Goal: Communication & Community: Share content

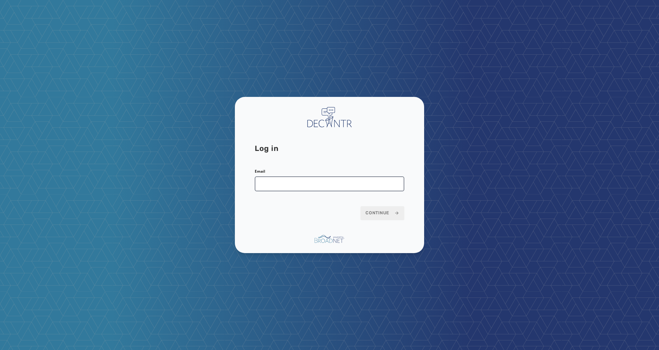
click at [323, 184] on input "Email" at bounding box center [330, 183] width 150 height 15
type input "**********"
click at [361, 206] on button "Continue" at bounding box center [383, 213] width 44 height 14
click at [379, 217] on button "Continue" at bounding box center [383, 213] width 44 height 14
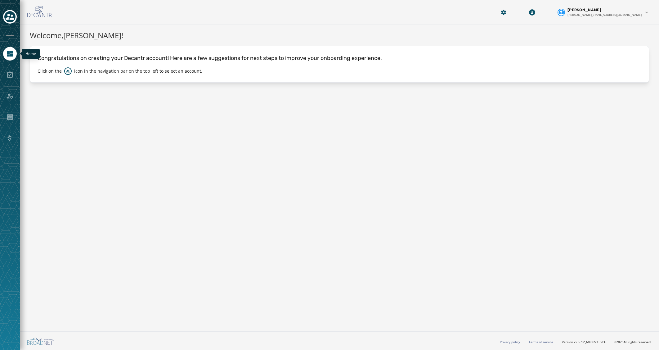
click at [9, 51] on icon "Navigate to Home" at bounding box center [10, 54] width 6 height 6
click at [384, 195] on div "Welcome, Seth Everson ! Congratulations on creating your Decantr account! Here …" at bounding box center [339, 177] width 639 height 304
click at [0, 17] on div at bounding box center [10, 175] width 20 height 350
click at [8, 17] on icon "Toggle account select drawer" at bounding box center [10, 16] width 9 height 9
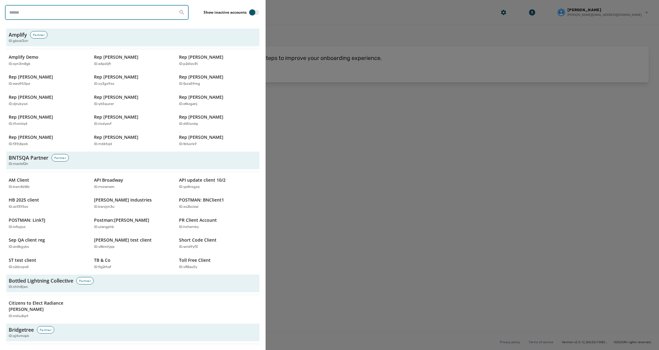
click at [56, 10] on input "search" at bounding box center [97, 12] width 184 height 15
type input "****"
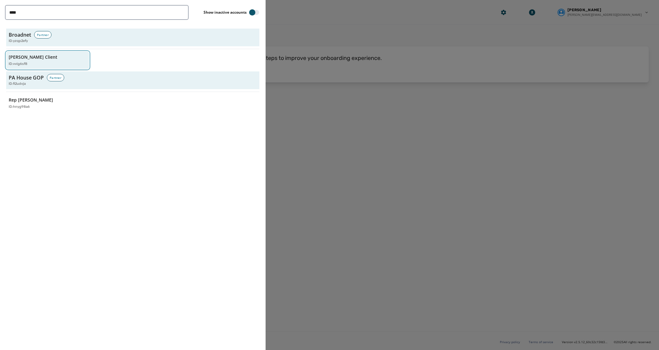
click at [48, 59] on div "Jeffs Client ID: vvig6sf8" at bounding box center [45, 60] width 72 height 13
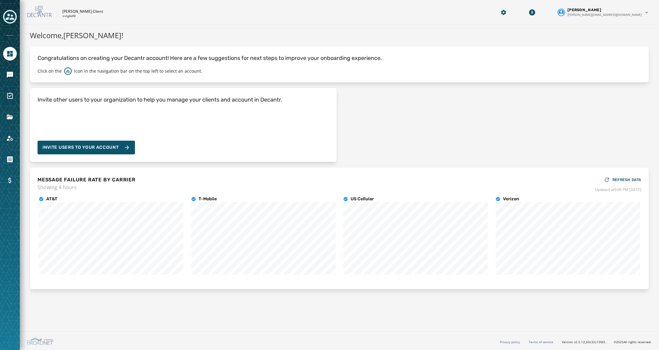
click at [495, 143] on div "Invite other users to your organization to help you manage your clients and acc…" at bounding box center [340, 125] width 620 height 74
click at [13, 76] on icon "Navigate to Messaging" at bounding box center [10, 75] width 6 height 6
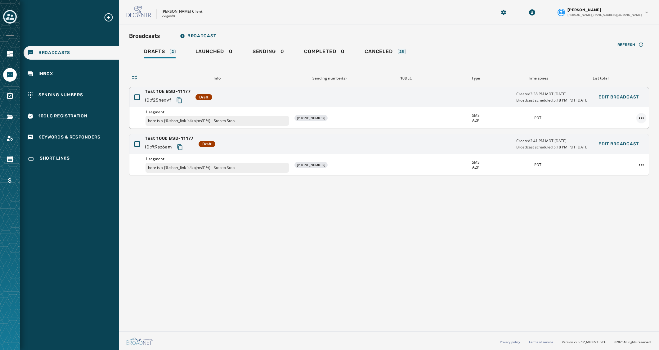
click at [641, 116] on html "Broadcasts Inbox Sending Numbers 10DLC Registration Keywords & Responders Short…" at bounding box center [329, 175] width 659 height 350
click at [633, 126] on div "Duplicate Broadcast" at bounding box center [624, 127] width 45 height 10
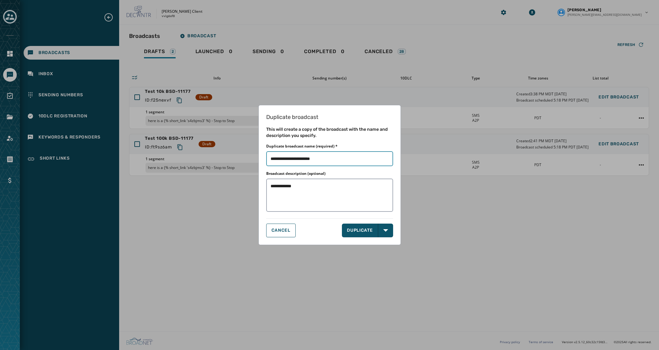
drag, startPoint x: 312, startPoint y: 158, endPoint x: 405, endPoint y: 164, distance: 93.3
click at [399, 164] on div "**********" at bounding box center [330, 175] width 142 height 140
type input "**********"
type textarea "**********"
click at [362, 229] on button "DUPLICATE" at bounding box center [360, 230] width 36 height 14
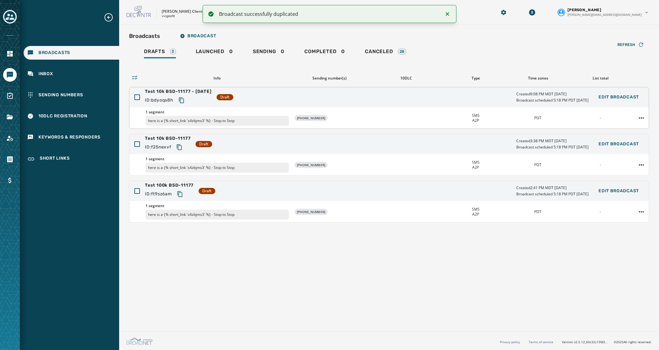
click at [207, 91] on span "Test 10k BSD-11177 - Sunday" at bounding box center [178, 91] width 67 height 6
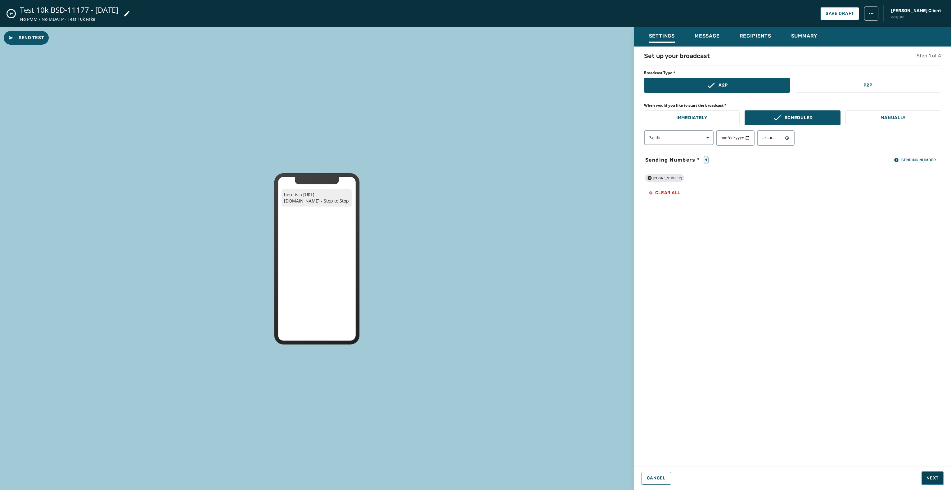
click at [659, 350] on span "Next" at bounding box center [933, 479] width 12 height 6
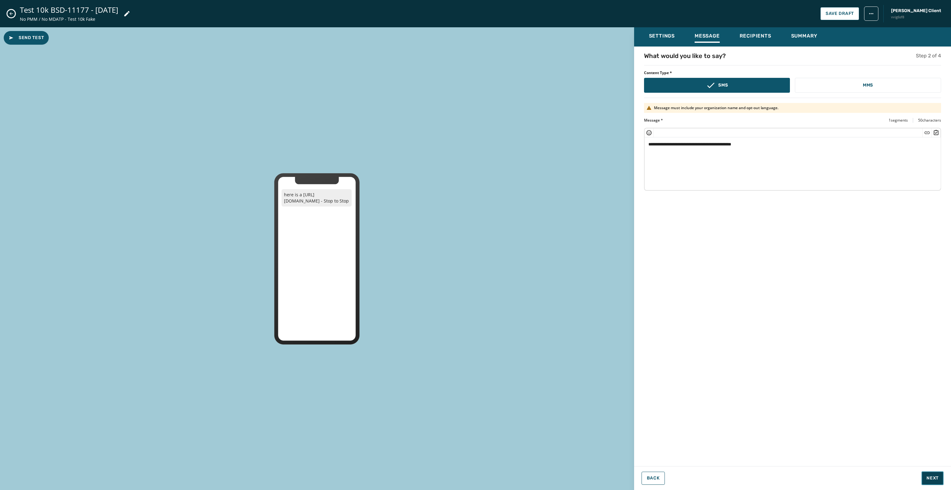
click at [659, 350] on span "Next" at bounding box center [933, 479] width 12 height 6
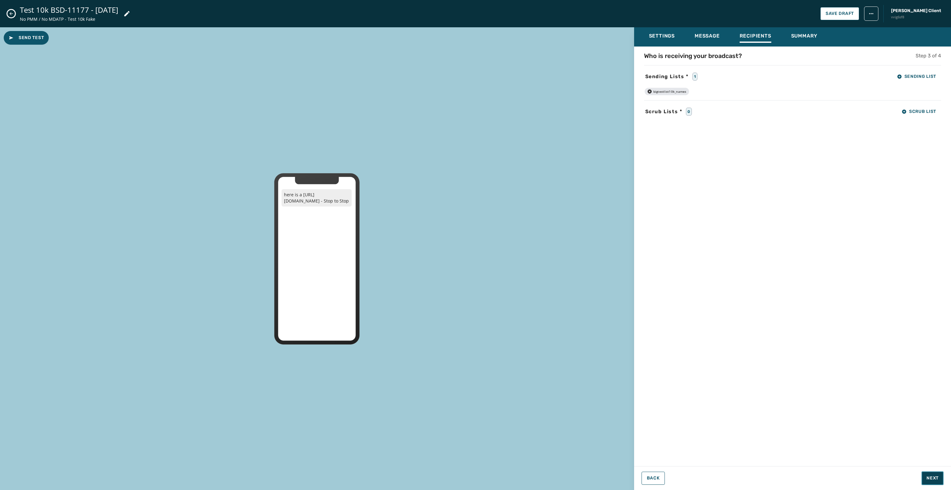
click at [659, 350] on span "Next" at bounding box center [933, 479] width 12 height 6
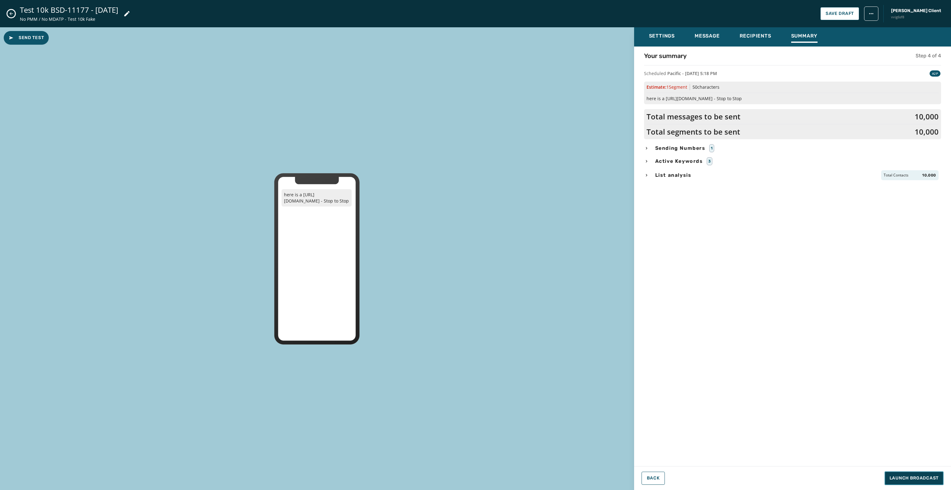
click at [659, 350] on span "Launch Broadcast" at bounding box center [914, 479] width 49 height 6
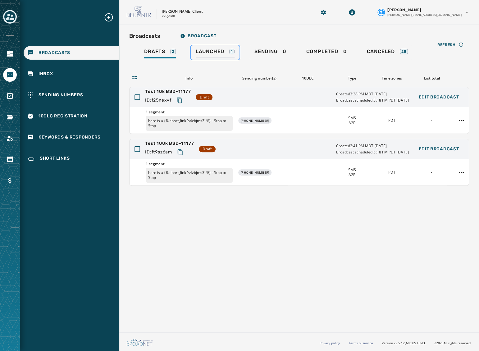
click at [218, 53] on span "Launched" at bounding box center [210, 51] width 29 height 6
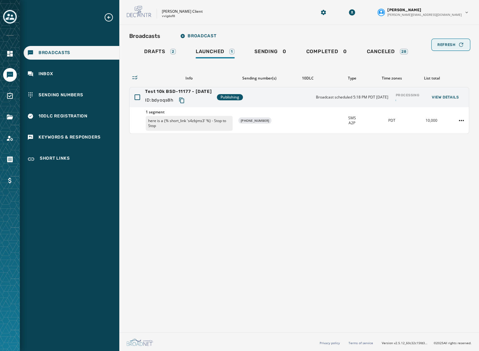
click at [459, 46] on icon "button" at bounding box center [460, 45] width 4 height 4
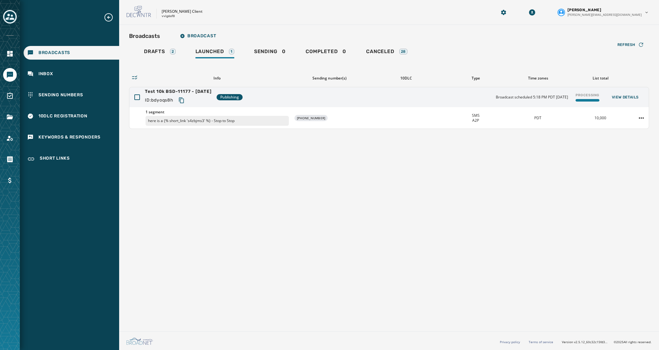
click at [294, 205] on div "Broadcasts Broadcast Drafts 2 Launched 1 Sending 0 Completed 0 Canceled 28 Refr…" at bounding box center [389, 177] width 540 height 304
click at [642, 118] on html "Broadcasts Inbox Sending Numbers 10DLC Registration Keywords & Responders Short…" at bounding box center [329, 175] width 659 height 350
click at [626, 135] on div "Delete broadcast" at bounding box center [624, 137] width 45 height 10
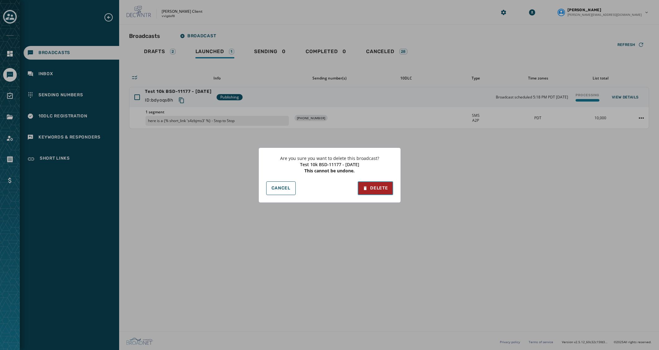
click at [384, 192] on button "Delete" at bounding box center [375, 188] width 35 height 14
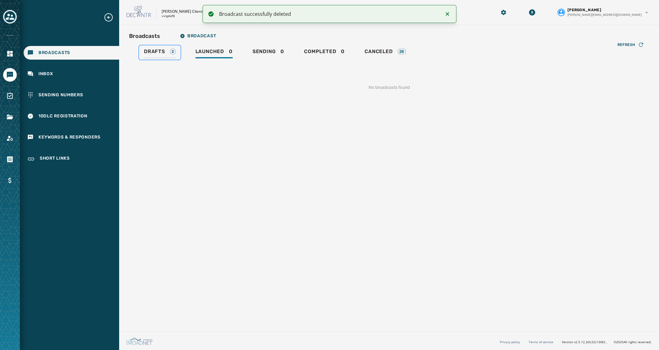
click at [165, 54] on div "Drafts 2" at bounding box center [160, 53] width 32 height 10
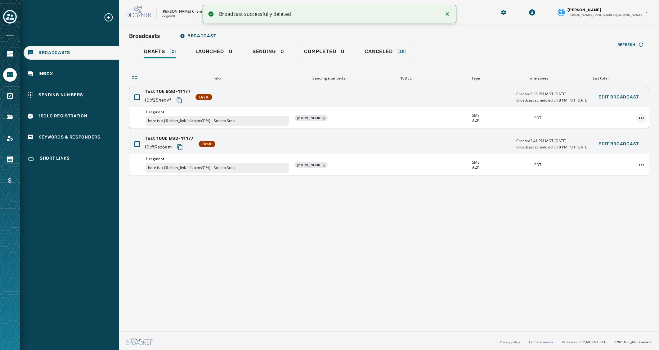
click at [641, 117] on html "Broadcast successfully deleted Broadcasts Inbox Sending Numbers 10DLC Registrat…" at bounding box center [329, 175] width 659 height 350
click at [626, 129] on div "Duplicate Broadcast" at bounding box center [624, 127] width 45 height 10
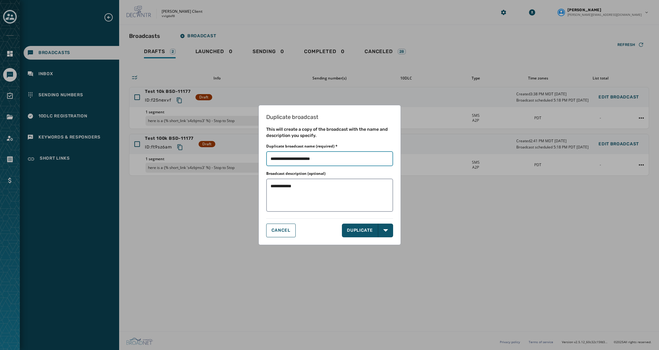
drag, startPoint x: 311, startPoint y: 157, endPoint x: 375, endPoint y: 156, distance: 63.6
click at [375, 156] on input "Duplicate broadcast name (required) *" at bounding box center [329, 158] width 127 height 15
type input "**********"
type textarea "**********"
click at [352, 233] on button "DUPLICATE" at bounding box center [360, 230] width 36 height 14
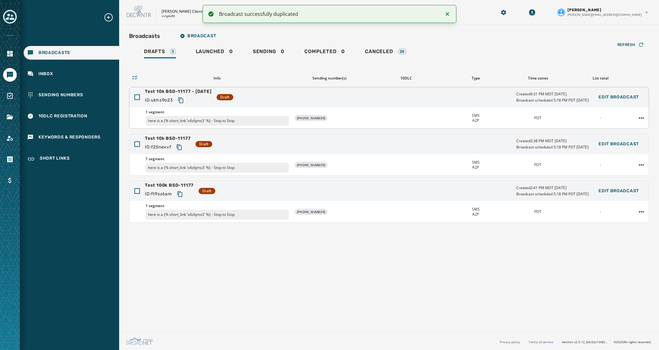
click at [188, 91] on span "Test 10k BSD-11177 - Sunday" at bounding box center [178, 91] width 67 height 6
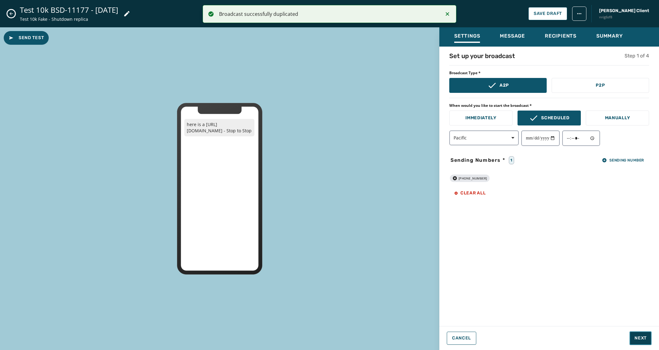
click at [638, 338] on span "Next" at bounding box center [641, 338] width 12 height 6
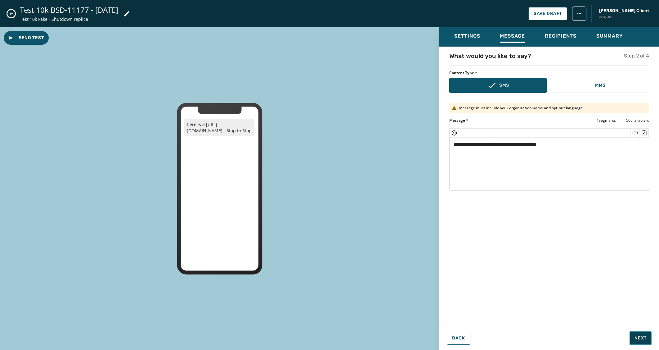
click at [638, 338] on span "Next" at bounding box center [641, 338] width 12 height 6
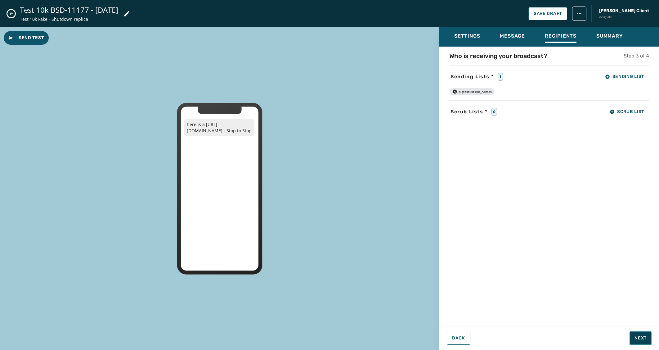
click at [638, 338] on span "Next" at bounding box center [641, 338] width 12 height 6
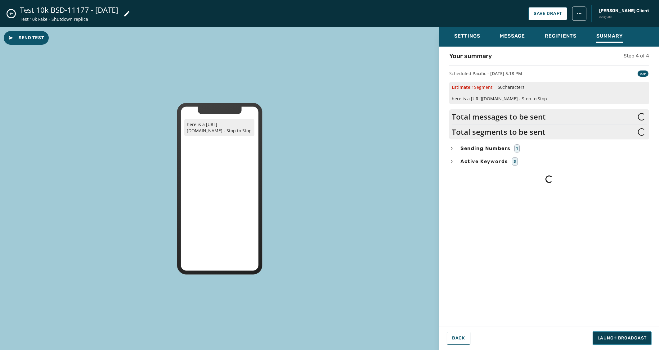
click at [638, 338] on span "Launch Broadcast" at bounding box center [622, 338] width 49 height 6
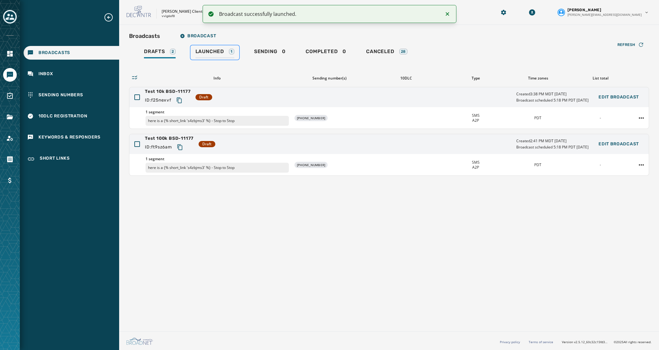
click at [212, 46] on link "Launched 1" at bounding box center [215, 52] width 49 height 14
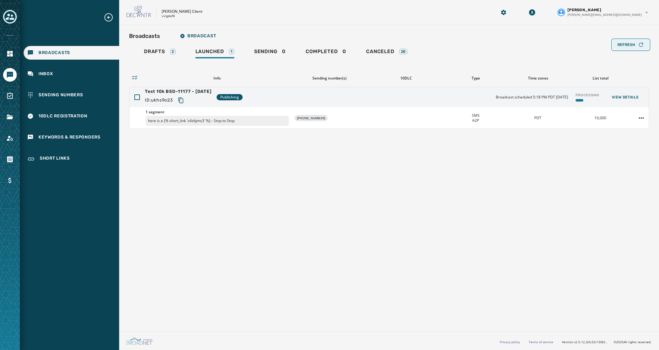
click at [624, 43] on span "Refresh" at bounding box center [627, 44] width 18 height 5
click at [644, 119] on html "Broadcasts Inbox Sending Numbers 10DLC Registration Keywords & Responders Short…" at bounding box center [329, 175] width 659 height 350
click at [632, 134] on div "Delete broadcast" at bounding box center [624, 137] width 45 height 10
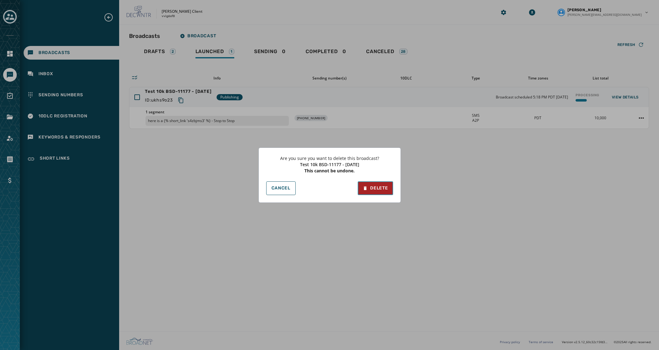
click at [386, 188] on div "Delete" at bounding box center [375, 188] width 25 height 6
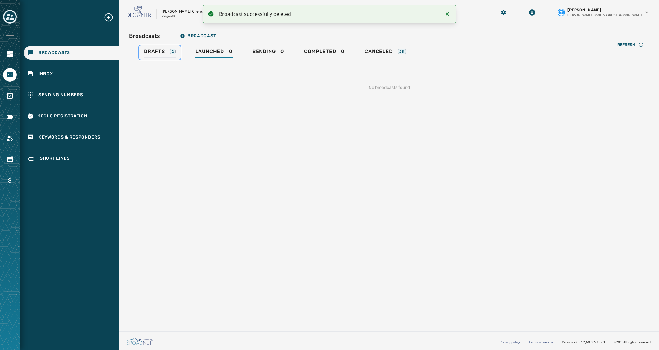
click at [163, 48] on link "Drafts 2" at bounding box center [160, 52] width 42 height 14
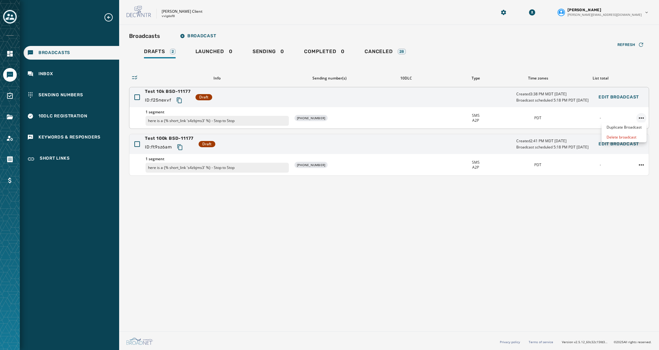
click at [642, 117] on html "Broadcasts Inbox Sending Numbers 10DLC Registration Keywords & Responders Short…" at bounding box center [329, 175] width 659 height 350
click at [622, 130] on div "Duplicate Broadcast" at bounding box center [624, 127] width 45 height 10
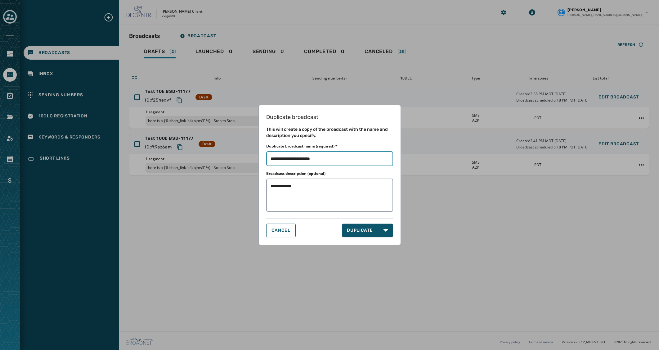
drag, startPoint x: 310, startPoint y: 159, endPoint x: 405, endPoint y: 165, distance: 94.9
click at [401, 164] on div "**********" at bounding box center [329, 175] width 659 height 350
type input "**********"
click at [325, 190] on textarea "**********" at bounding box center [329, 194] width 127 height 33
click at [360, 191] on textarea "**********" at bounding box center [329, 194] width 127 height 33
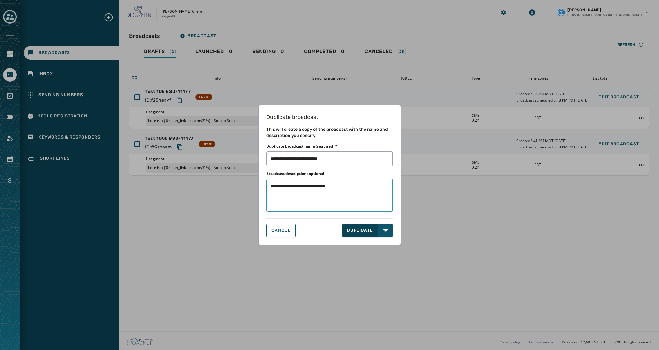
type textarea "**********"
click at [361, 231] on button "DUPLICATE" at bounding box center [360, 230] width 36 height 14
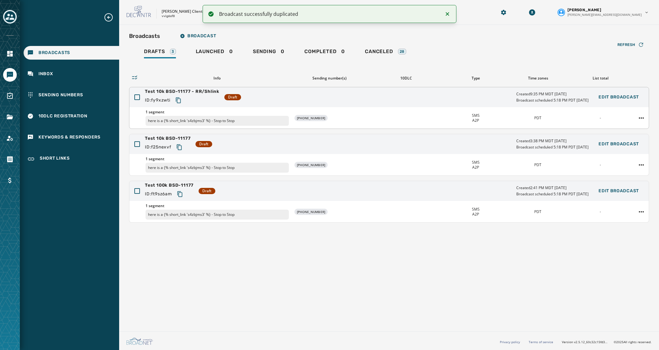
click at [200, 91] on span "Test 10k BSD-11177 - RR/Shlink" at bounding box center [182, 91] width 74 height 6
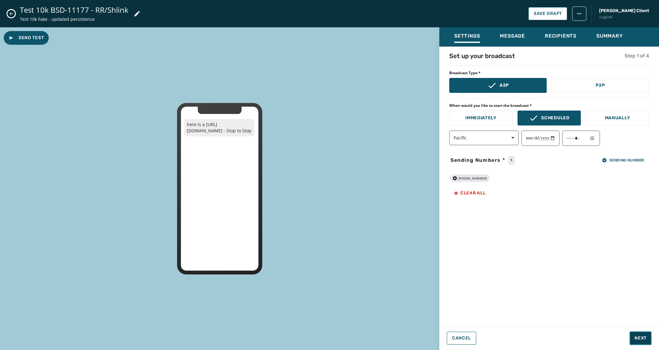
click at [645, 337] on span "Next" at bounding box center [641, 338] width 12 height 6
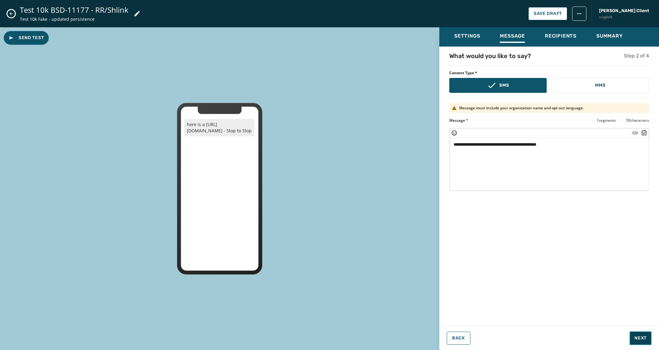
click at [645, 338] on span "Next" at bounding box center [641, 338] width 12 height 6
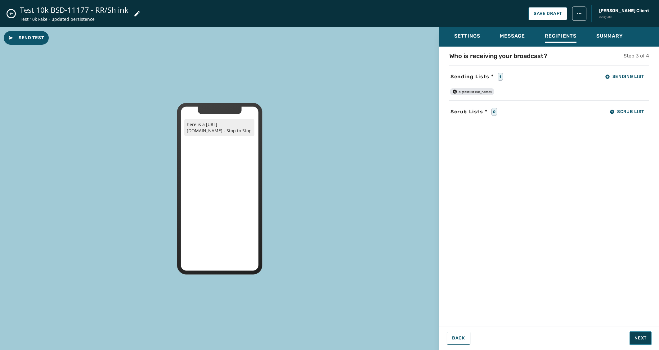
click at [645, 338] on span "Next" at bounding box center [641, 338] width 12 height 6
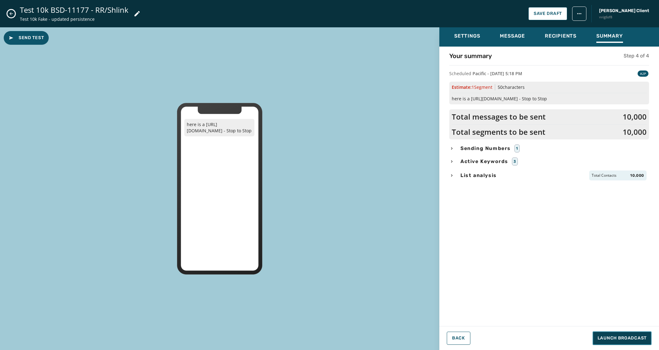
click at [645, 338] on span "Launch Broadcast" at bounding box center [622, 338] width 49 height 6
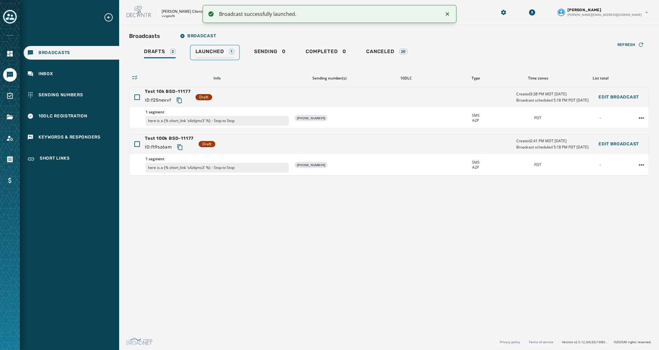
click at [212, 49] on span "Launched" at bounding box center [210, 51] width 29 height 6
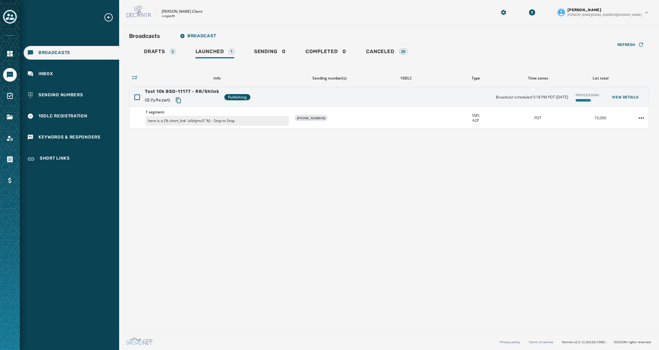
click at [499, 211] on div "Broadcasts Broadcast Drafts 2 Launched 1 Sending 0 Completed 0 Canceled 28 Refr…" at bounding box center [389, 177] width 540 height 304
click at [630, 95] on span "View Details" at bounding box center [625, 97] width 27 height 5
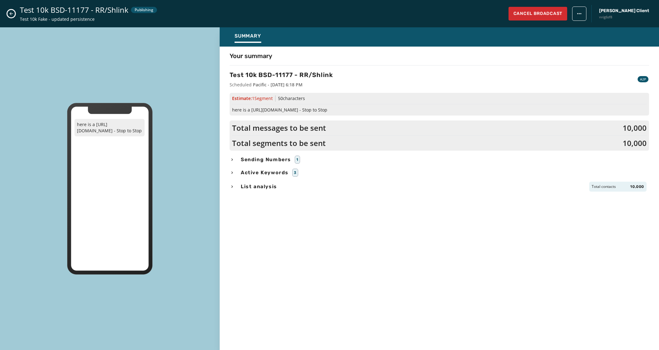
click at [9, 15] on icon "Close admin drawer" at bounding box center [11, 13] width 5 height 5
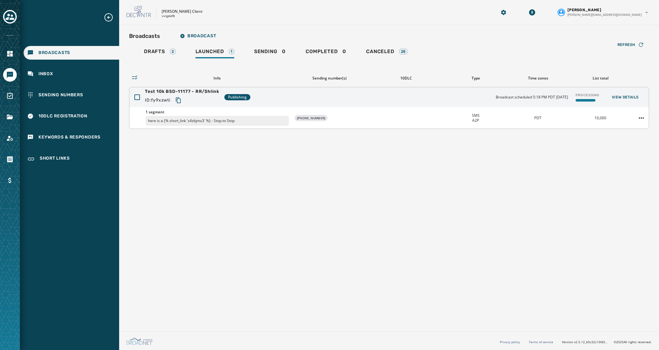
click at [599, 92] on div "Processing" at bounding box center [587, 97] width 29 height 14
click at [582, 263] on div "Broadcasts Broadcast Drafts 2 Launched 1 Sending 0 Completed 0 Canceled 28 Refr…" at bounding box center [389, 177] width 540 height 304
click at [632, 46] on span "Refresh" at bounding box center [627, 44] width 18 height 5
click at [627, 95] on span "View Details" at bounding box center [625, 97] width 27 height 5
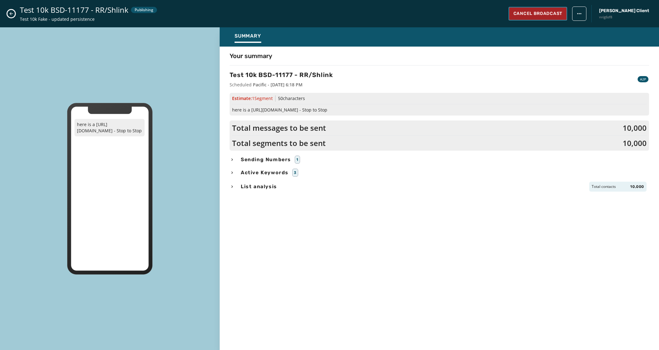
click at [562, 12] on span "Cancel Broadcast" at bounding box center [538, 14] width 49 height 6
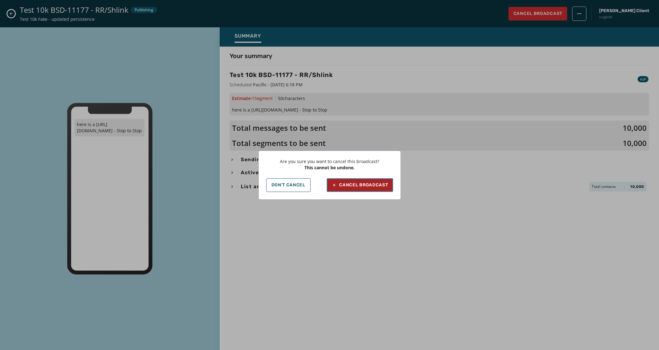
click at [364, 186] on div "Cancel Broadcast" at bounding box center [360, 185] width 56 height 6
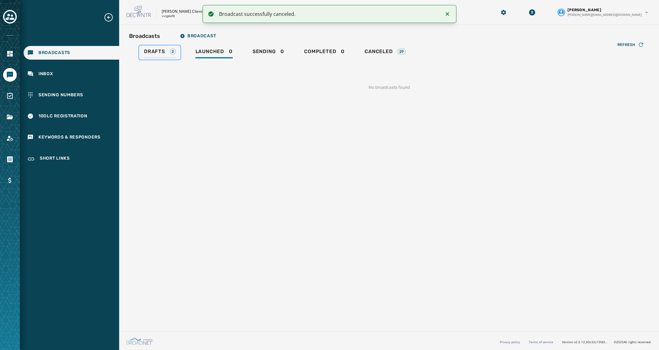
click at [177, 48] on link "Drafts 2" at bounding box center [160, 52] width 42 height 14
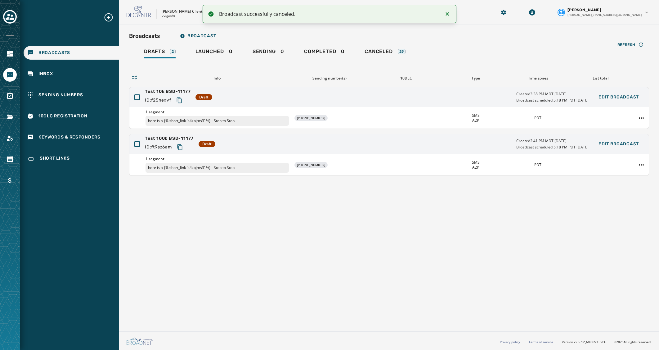
click at [314, 290] on div "Broadcasts Broadcast Drafts 2 Launched 0 Sending 0 Completed 0 Canceled 29 Refr…" at bounding box center [389, 177] width 540 height 304
click at [644, 118] on html "Broadcast successfully canceled. Broadcasts Inbox Sending Numbers 10DLC Registr…" at bounding box center [329, 175] width 659 height 350
click at [631, 126] on div "Duplicate Broadcast" at bounding box center [624, 127] width 45 height 10
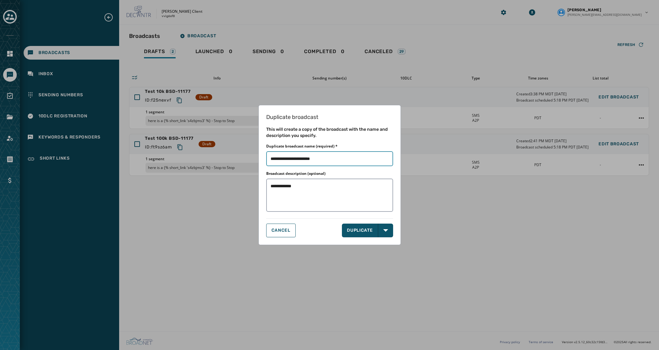
click at [313, 163] on input "Duplicate broadcast name (required) *" at bounding box center [329, 158] width 127 height 15
drag, startPoint x: 386, startPoint y: 162, endPoint x: 465, endPoint y: 156, distance: 80.0
click at [468, 158] on div "**********" at bounding box center [329, 175] width 659 height 350
type input "**********"
type textarea "**********"
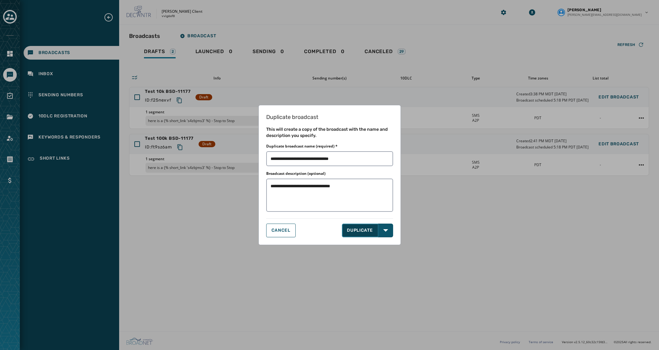
click at [362, 231] on button "DUPLICATE" at bounding box center [360, 230] width 36 height 14
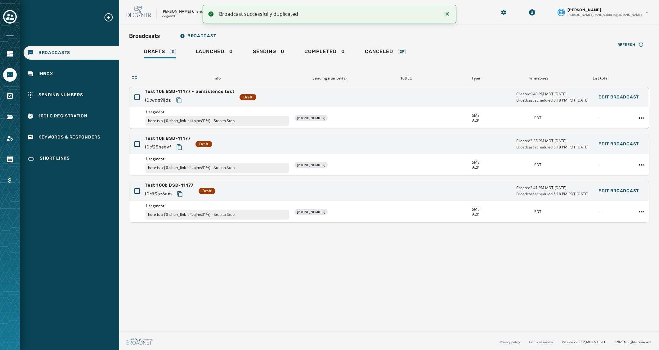
click at [221, 91] on span "Test 10k BSD-11177 - persistence test" at bounding box center [190, 91] width 90 height 6
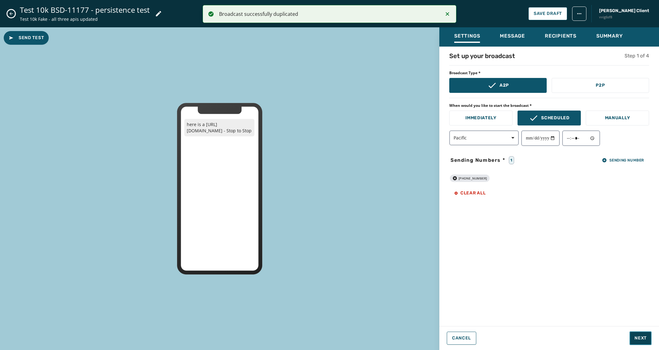
click at [644, 332] on button "Next" at bounding box center [641, 338] width 22 height 14
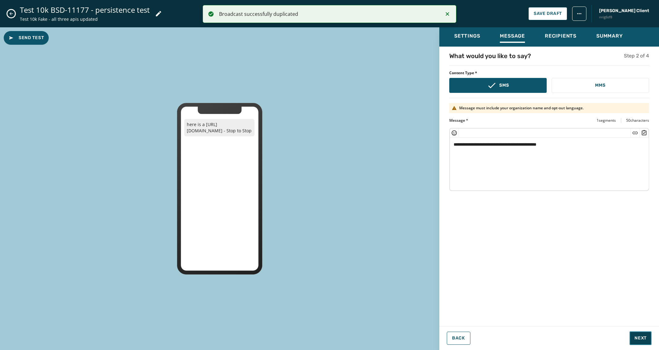
click at [645, 337] on span "Next" at bounding box center [641, 338] width 12 height 6
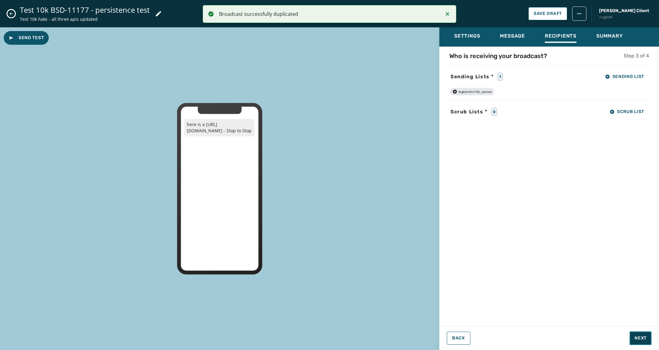
click at [645, 339] on span "Next" at bounding box center [641, 338] width 12 height 6
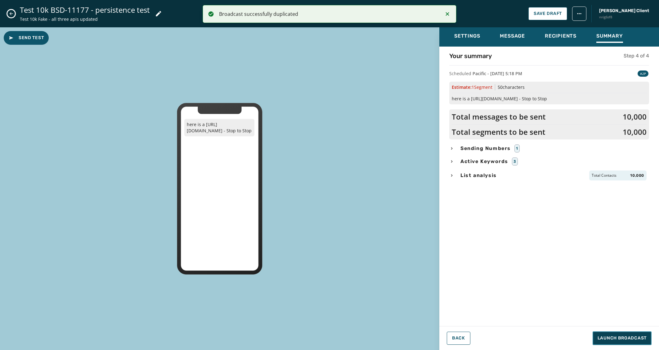
click at [642, 337] on span "Launch Broadcast" at bounding box center [622, 338] width 49 height 6
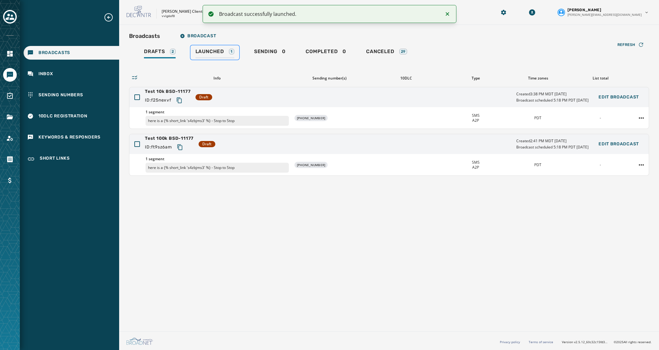
click at [220, 48] on link "Launched 1" at bounding box center [215, 52] width 49 height 14
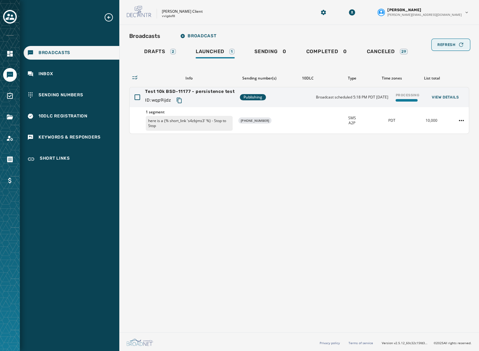
click at [460, 48] on button "Refresh" at bounding box center [450, 45] width 37 height 10
click at [458, 42] on icon "button" at bounding box center [461, 45] width 6 height 6
click at [162, 51] on span "Drafts" at bounding box center [154, 51] width 21 height 6
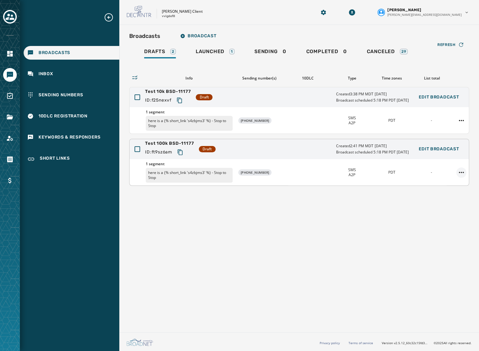
click at [457, 173] on html "Broadcasts Inbox Sending Numbers 10DLC Registration Keywords & Responders Short…" at bounding box center [239, 175] width 479 height 351
click at [462, 171] on html "Broadcasts Inbox Sending Numbers 10DLC Registration Keywords & Responders Short…" at bounding box center [239, 175] width 479 height 351
click at [462, 172] on html "Broadcasts Inbox Sending Numbers 10DLC Registration Keywords & Responders Short…" at bounding box center [239, 175] width 479 height 351
click at [447, 183] on div "Duplicate Broadcast" at bounding box center [443, 182] width 45 height 10
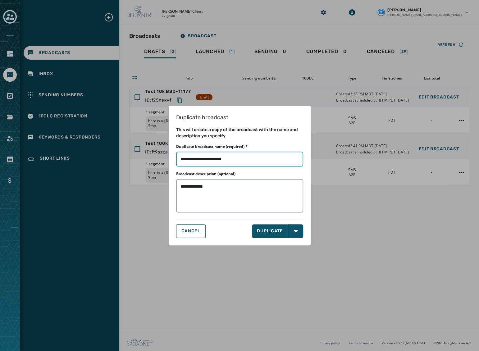
click at [246, 162] on input "Duplicate broadcast name (required) *" at bounding box center [239, 158] width 127 height 15
type input "**********"
click at [264, 229] on button "DUPLICATE" at bounding box center [270, 231] width 36 height 14
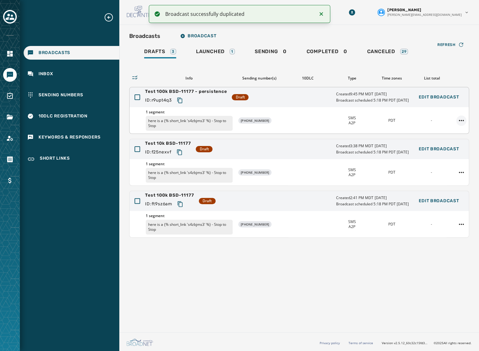
click at [466, 118] on div at bounding box center [461, 120] width 15 height 10
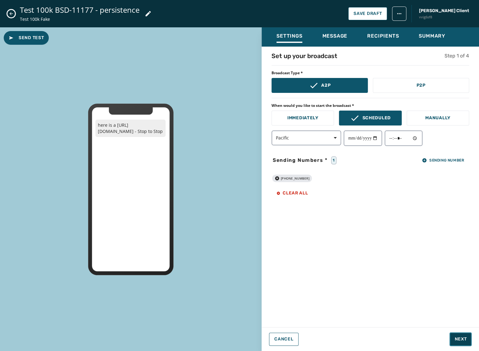
click at [458, 343] on button "Next" at bounding box center [460, 339] width 22 height 14
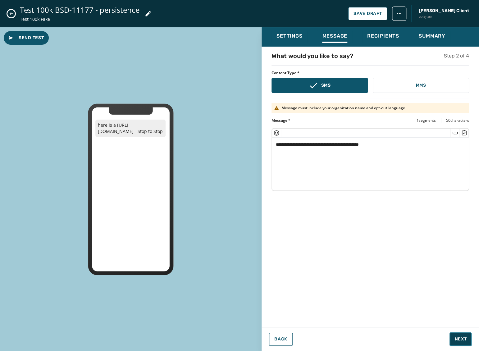
click at [458, 344] on button "Next" at bounding box center [460, 339] width 22 height 14
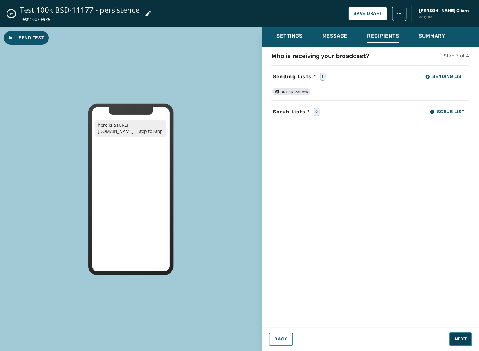
click at [458, 344] on button "Next" at bounding box center [460, 339] width 22 height 14
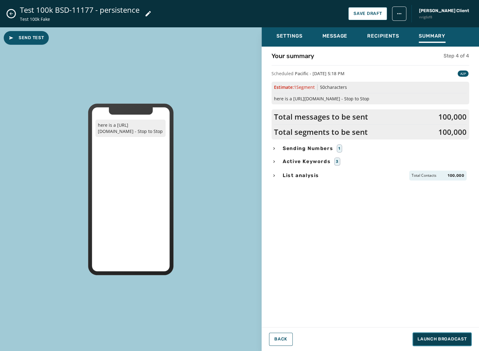
click at [458, 341] on span "Launch Broadcast" at bounding box center [441, 339] width 49 height 6
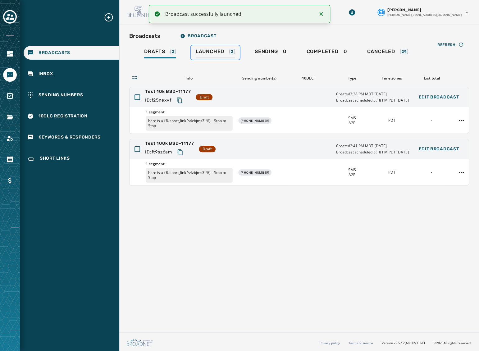
click at [225, 54] on div "Launched 2" at bounding box center [215, 53] width 39 height 10
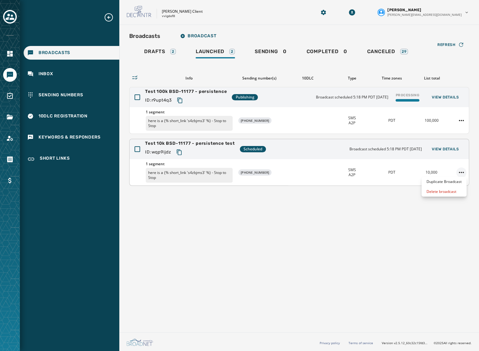
click at [463, 171] on html "Broadcasts Inbox Sending Numbers 10DLC Registration Keywords & Responders Short…" at bounding box center [239, 175] width 479 height 351
click at [424, 251] on html "Broadcasts Inbox Sending Numbers 10DLC Registration Keywords & Responders Short…" at bounding box center [239, 175] width 479 height 351
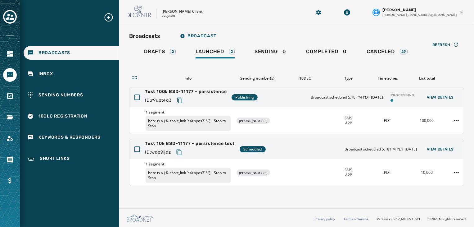
click at [282, 29] on div "Broadcasts Broadcast Drafts 2 Launched 2 Sending 0 Completed 0 Canceled 29 Refr…" at bounding box center [296, 115] width 355 height 181
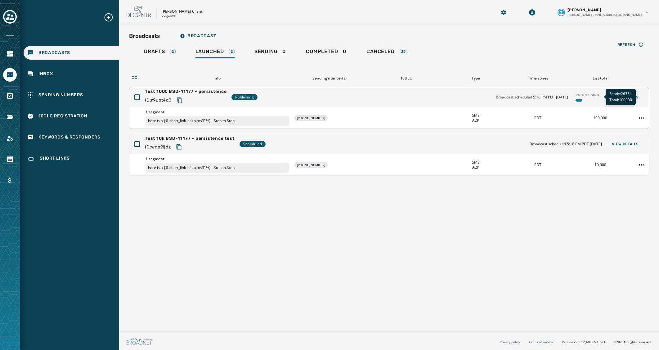
click at [589, 97] on div "Processing" at bounding box center [587, 97] width 29 height 14
click at [587, 93] on div "Processing" at bounding box center [587, 97] width 29 height 14
click at [623, 41] on button "Refresh" at bounding box center [631, 45] width 37 height 10
click at [328, 302] on div "Broadcasts Broadcast Drafts 2 Launched 2 Sending 0 Completed 0 Canceled 29 Refr…" at bounding box center [389, 177] width 540 height 304
click at [641, 42] on icon "button" at bounding box center [641, 45] width 6 height 6
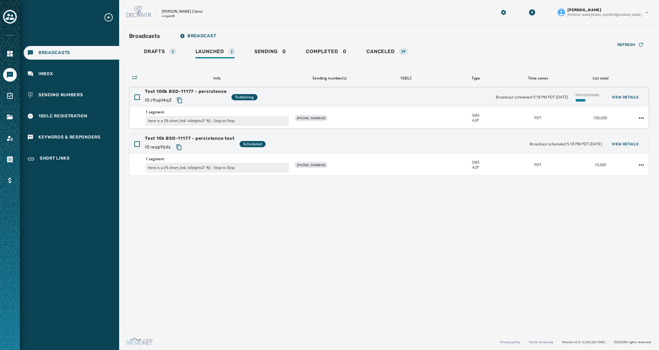
click at [590, 99] on div at bounding box center [588, 100] width 24 height 2
click at [620, 96] on span "View Details" at bounding box center [625, 97] width 27 height 5
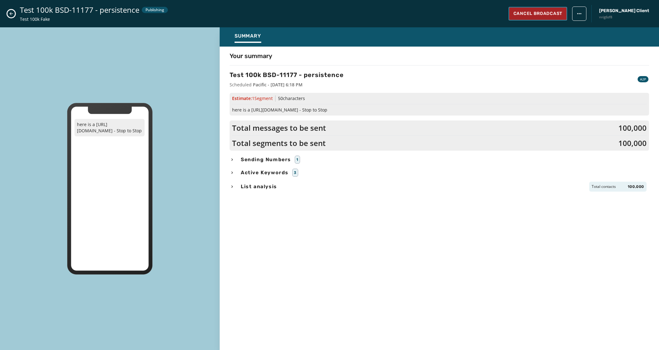
click at [562, 16] on span "Cancel Broadcast" at bounding box center [538, 14] width 49 height 6
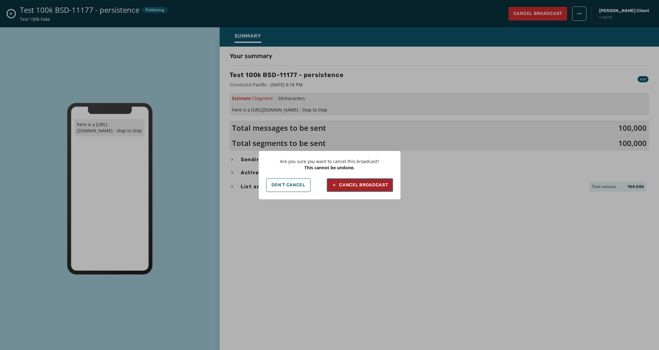
click at [350, 184] on div "Cancel Broadcast" at bounding box center [360, 185] width 56 height 6
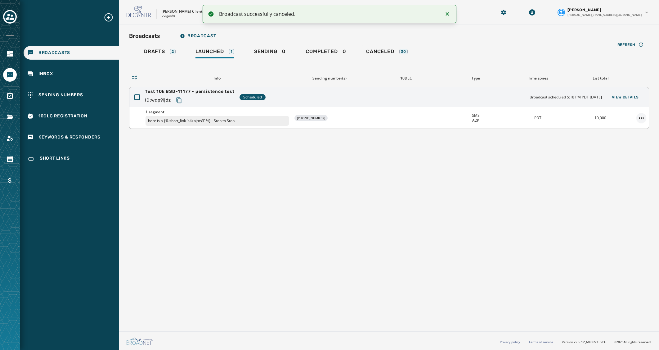
click at [643, 118] on html "Broadcast successfully canceled. Broadcasts Inbox Sending Numbers 10DLC Registr…" at bounding box center [329, 175] width 659 height 350
click at [529, 174] on html "Broadcast successfully canceled. Broadcasts Inbox Sending Numbers 10DLC Registr…" at bounding box center [329, 175] width 659 height 350
click at [597, 116] on div "10,000" at bounding box center [600, 117] width 57 height 5
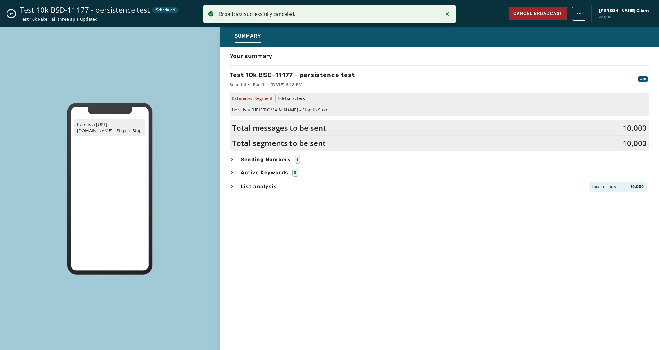
click at [556, 17] on button "Cancel Broadcast" at bounding box center [538, 14] width 59 height 14
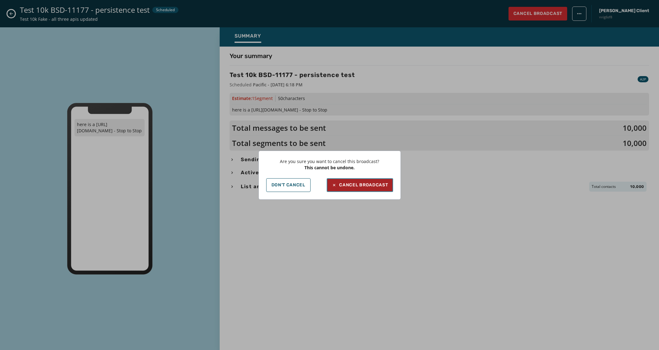
click at [367, 184] on div "Cancel Broadcast" at bounding box center [360, 185] width 56 height 6
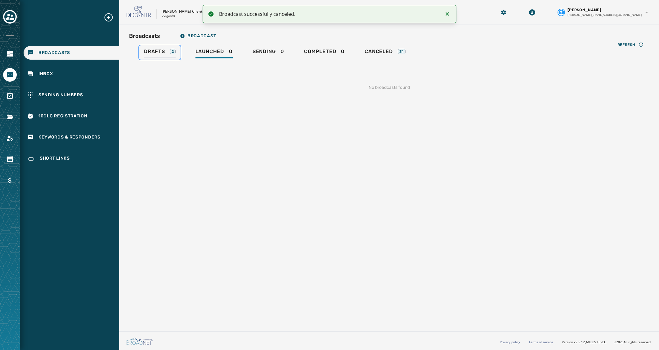
click at [169, 53] on div "Drafts 2" at bounding box center [160, 53] width 32 height 10
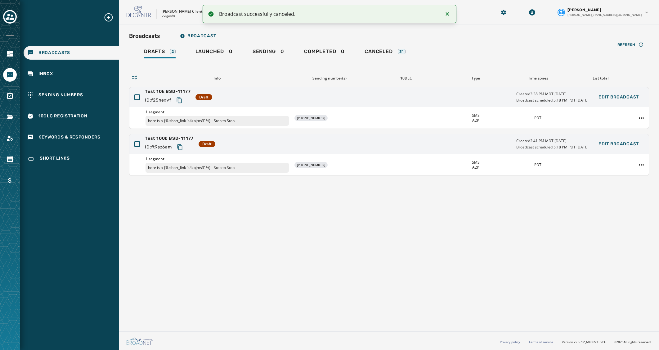
click at [319, 289] on div "Broadcasts Broadcast Drafts 2 Launched 0 Sending 0 Completed 0 Canceled 31 Refr…" at bounding box center [389, 177] width 540 height 304
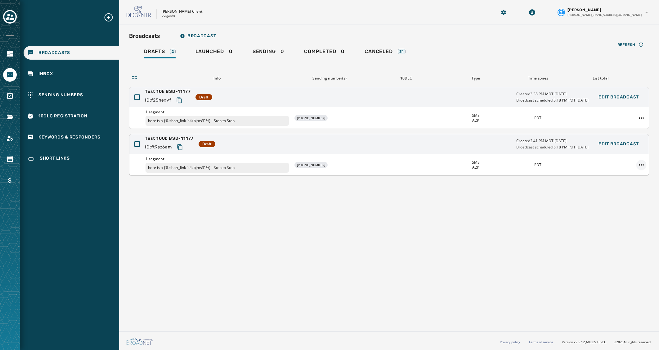
click at [641, 165] on html "Broadcasts Inbox Sending Numbers 10DLC Registration Keywords & Responders Short…" at bounding box center [329, 175] width 659 height 350
click at [636, 170] on div "Duplicate Broadcast" at bounding box center [624, 174] width 45 height 10
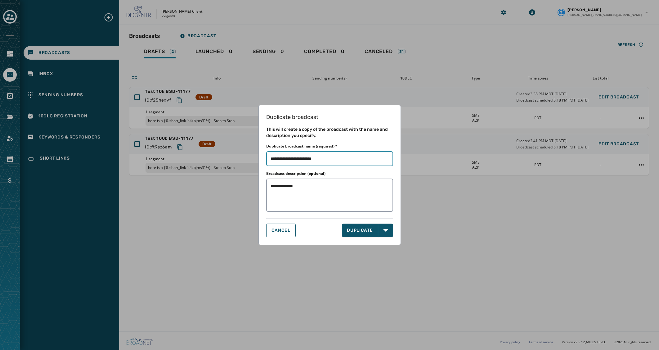
click at [335, 159] on input "Duplicate broadcast name (required) *" at bounding box center [329, 158] width 127 height 15
drag, startPoint x: 318, startPoint y: 159, endPoint x: 473, endPoint y: 176, distance: 156.5
click at [462, 175] on div "**********" at bounding box center [329, 175] width 659 height 350
type input "**********"
type textarea "**********"
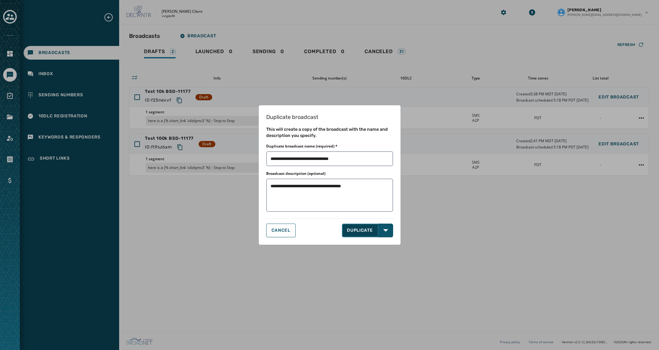
click at [370, 227] on button "DUPLICATE" at bounding box center [360, 230] width 36 height 14
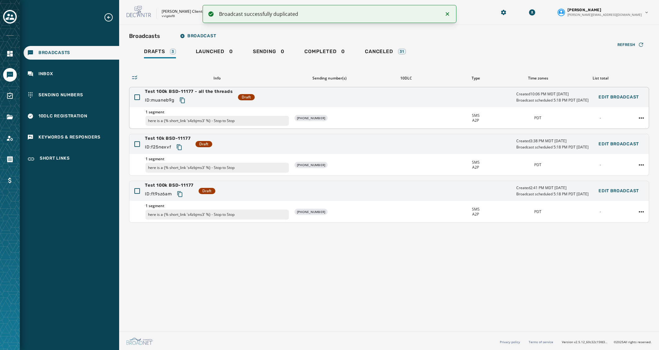
click at [198, 92] on span "Test 100k BSD-11177 - all the threads" at bounding box center [189, 91] width 88 height 6
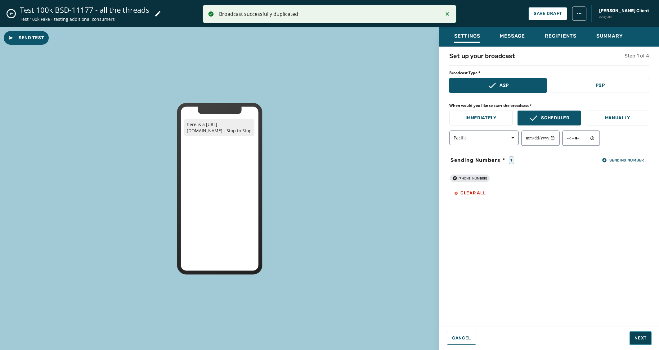
click at [638, 338] on span "Next" at bounding box center [641, 338] width 12 height 6
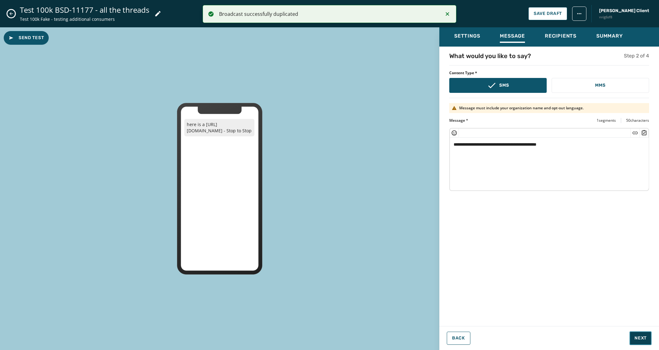
click at [644, 338] on span "Next" at bounding box center [641, 338] width 12 height 6
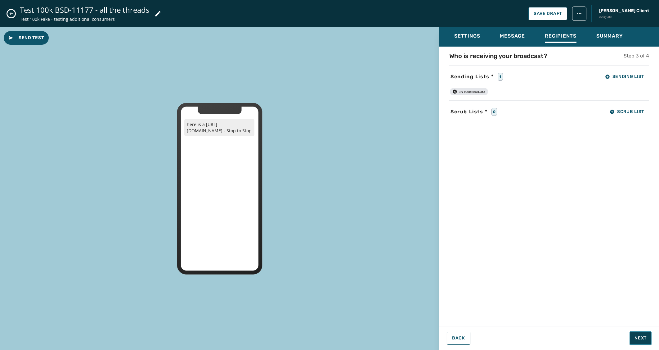
click at [644, 339] on span "Next" at bounding box center [641, 338] width 12 height 6
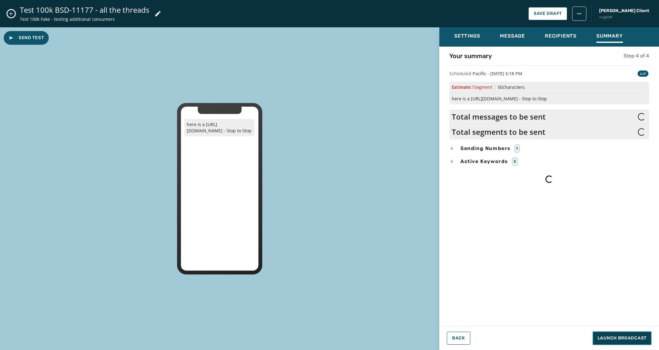
click at [644, 339] on span "Launch Broadcast" at bounding box center [622, 338] width 49 height 6
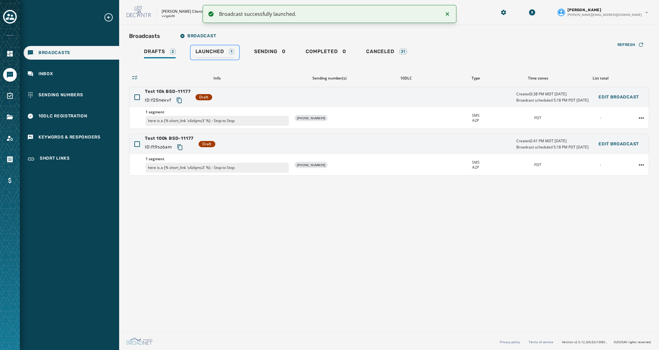
click at [212, 53] on span "Launched" at bounding box center [210, 51] width 29 height 6
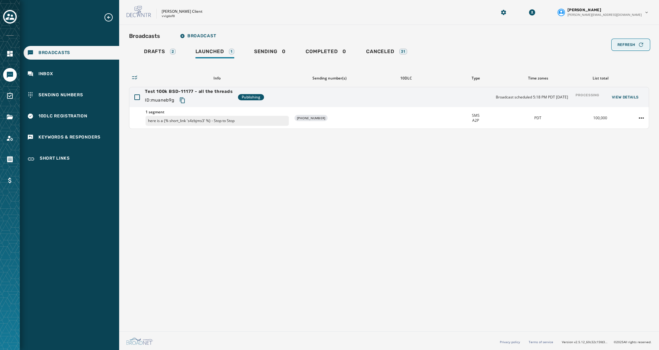
click at [629, 46] on span "Refresh" at bounding box center [627, 44] width 18 height 5
click at [562, 187] on div "Broadcasts Broadcast Drafts 2 Launched 1 Sending 0 Completed 0 Canceled 31 Refr…" at bounding box center [389, 177] width 540 height 304
click at [639, 44] on icon "button" at bounding box center [641, 45] width 4 height 4
click at [135, 294] on div "Broadcasts Broadcast Drafts 2 Launched 1 Sending 0 Completed 0 Canceled 31 Refr…" at bounding box center [389, 177] width 540 height 304
click at [497, 222] on div "Broadcasts Broadcast Drafts 2 Launched 1 Sending 0 Completed 0 Canceled 31 Refr…" at bounding box center [389, 177] width 540 height 304
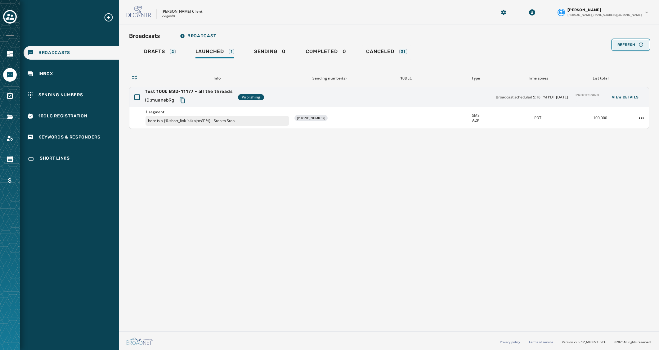
click at [632, 43] on span "Refresh" at bounding box center [627, 44] width 18 height 5
click at [587, 95] on div "Processing" at bounding box center [587, 97] width 29 height 14
click at [578, 240] on div "Broadcasts Broadcast Drafts 2 Launched 1 Sending 0 Completed 0 Canceled 31 Refr…" at bounding box center [389, 177] width 540 height 304
click at [210, 91] on span "Test 100k BSD-11177 - all the threads" at bounding box center [189, 91] width 88 height 6
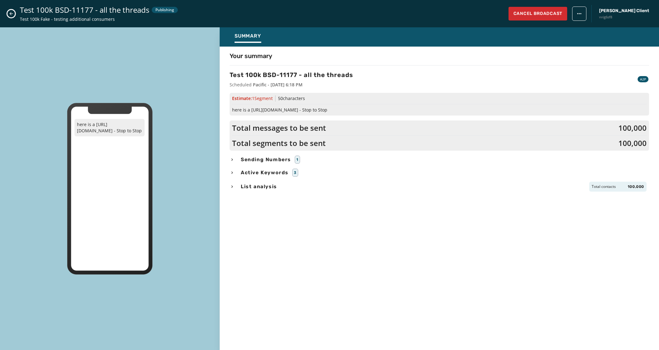
click at [10, 15] on icon "Close admin drawer" at bounding box center [11, 13] width 5 height 5
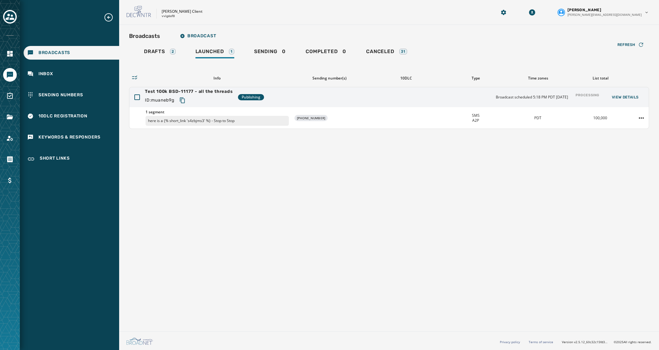
click at [270, 200] on div "Broadcasts Broadcast Drafts 2 Launched 1 Sending 0 Completed 0 Canceled 31 Refr…" at bounding box center [389, 177] width 540 height 304
click at [434, 226] on div "Broadcasts Broadcast Drafts 2 Launched 1 Sending 0 Completed 0 Canceled 31 Refr…" at bounding box center [389, 177] width 540 height 304
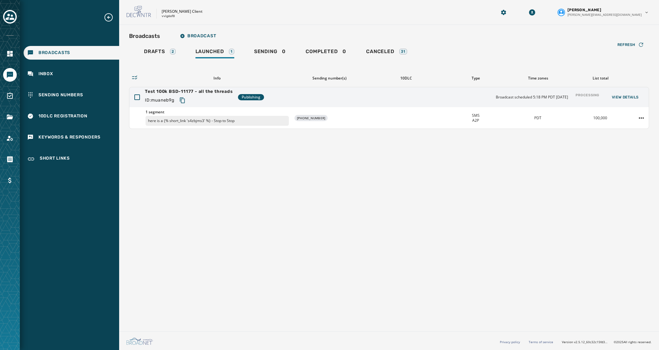
click at [582, 214] on div "Broadcasts Broadcast Drafts 2 Launched 1 Sending 0 Completed 0 Canceled 31 Refr…" at bounding box center [389, 177] width 540 height 304
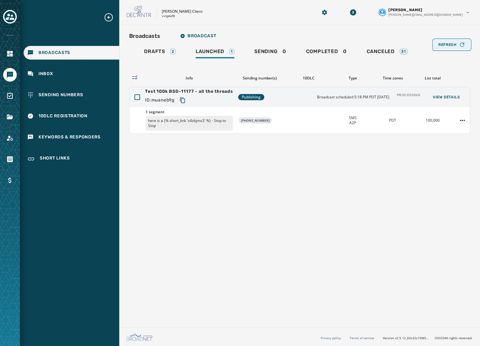
click at [436, 47] on button "Refresh" at bounding box center [451, 45] width 37 height 10
click at [396, 175] on div "Broadcasts Broadcast Drafts 2 Launched 1 Sending 0 Completed 0 Canceled 31 Refr…" at bounding box center [299, 175] width 361 height 300
click at [455, 14] on html "Broadcasts Inbox Sending Numbers 10DLC Registration Keywords & Responders Short…" at bounding box center [240, 173] width 480 height 346
click at [435, 26] on div "Logout" at bounding box center [438, 25] width 70 height 10
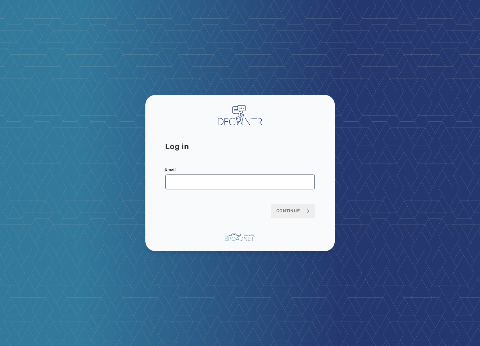
click at [235, 183] on input "Email" at bounding box center [240, 181] width 150 height 15
type input "**********"
click at [271, 204] on button "Continue" at bounding box center [293, 211] width 44 height 14
click at [309, 211] on icon at bounding box center [307, 211] width 5 height 5
click at [289, 211] on span "Continue" at bounding box center [293, 211] width 34 height 6
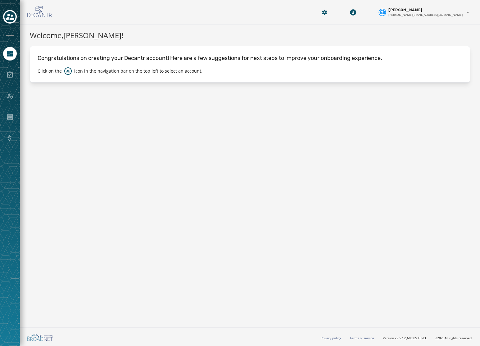
click at [7, 77] on div at bounding box center [10, 75] width 14 height 14
click at [6, 16] on icon "Toggle account select drawer" at bounding box center [10, 16] width 9 height 9
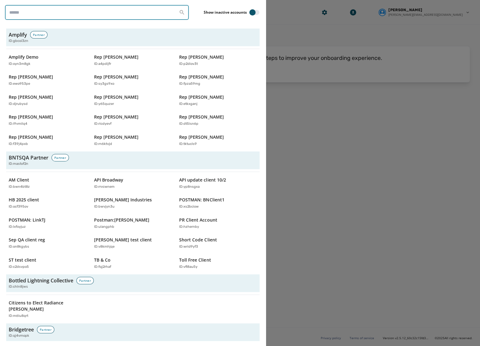
click at [48, 8] on input "search" at bounding box center [97, 12] width 184 height 15
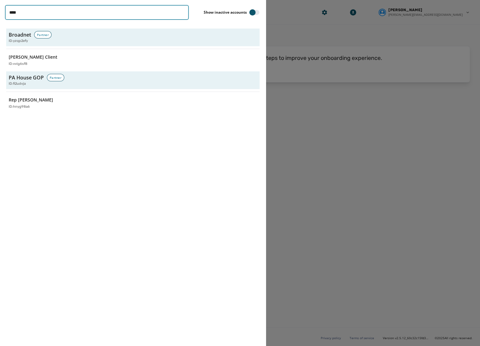
type input "****"
click at [6, 64] on div "Broadnet Partner ID: yzqp2efy Jeffs Client ID: vvig6sf8 PA House GOP Partner ID…" at bounding box center [133, 70] width 256 height 86
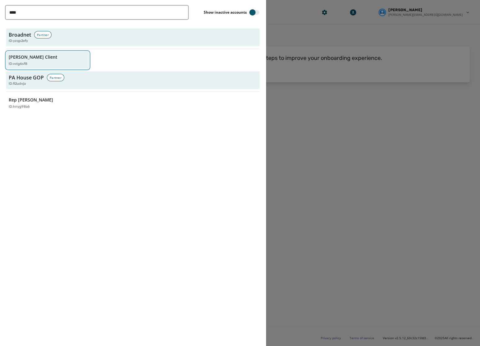
click at [14, 58] on p "[PERSON_NAME] Client" at bounding box center [33, 57] width 49 height 6
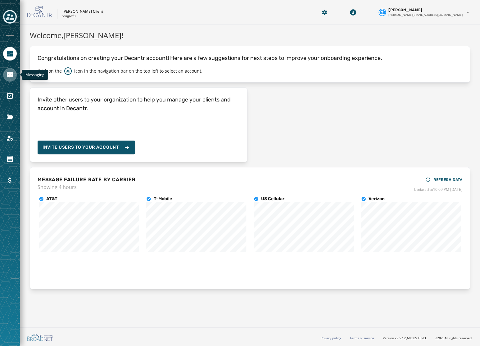
click at [14, 75] on link "Navigate to Messaging" at bounding box center [10, 75] width 14 height 14
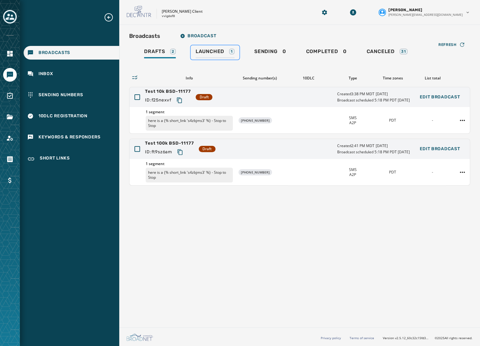
click at [211, 53] on span "Launched" at bounding box center [210, 51] width 29 height 6
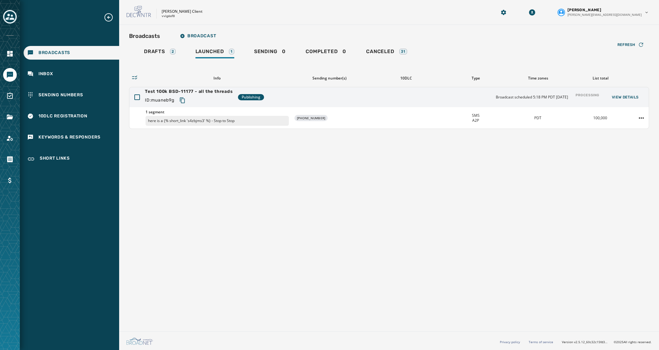
click at [395, 278] on div "Broadcasts Broadcast Drafts 2 Launched 1 Sending 0 Completed 0 Canceled 31 Refr…" at bounding box center [389, 177] width 540 height 304
click at [274, 219] on div "Broadcasts Broadcast Drafts 2 Launched 1 Sending 0 Completed 0 Canceled 31 Refr…" at bounding box center [389, 177] width 540 height 304
click at [480, 45] on span "Refresh" at bounding box center [627, 44] width 18 height 5
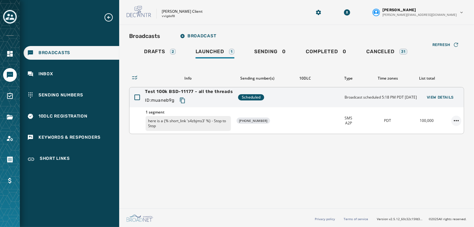
click at [456, 120] on html "Broadcasts Inbox Sending Numbers 10DLC Registration Keywords & Responders Short…" at bounding box center [237, 113] width 474 height 227
drag, startPoint x: 357, startPoint y: 145, endPoint x: 359, endPoint y: 138, distance: 8.1
click at [357, 145] on html "Broadcasts Inbox Sending Numbers 10DLC Registration Keywords & Responders Short…" at bounding box center [237, 113] width 474 height 227
click at [361, 116] on div "SMS A2P" at bounding box center [349, 120] width 34 height 10
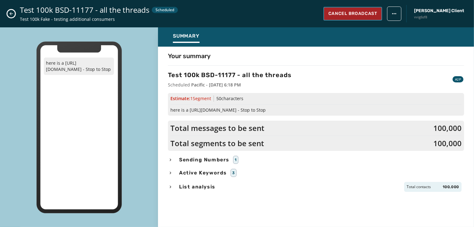
click at [363, 15] on span "Cancel Broadcast" at bounding box center [352, 14] width 49 height 6
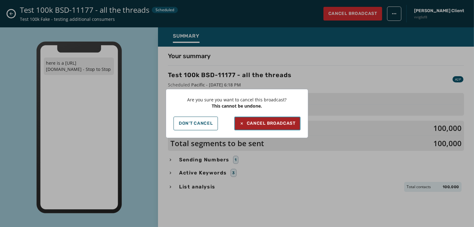
click at [276, 125] on div "Cancel Broadcast" at bounding box center [267, 123] width 56 height 6
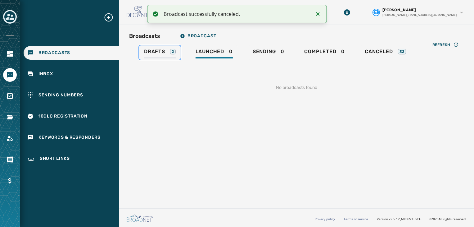
click at [160, 48] on span "Drafts" at bounding box center [154, 51] width 21 height 6
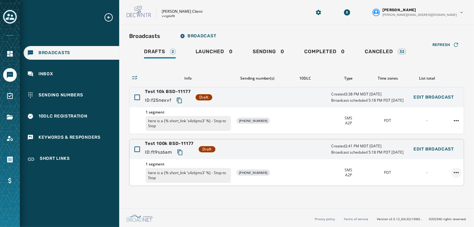
click at [455, 170] on html "Broadcasts Inbox Sending Numbers 10DLC Registration Keywords & Responders Short…" at bounding box center [237, 113] width 474 height 227
click at [447, 182] on div "Duplicate Broadcast" at bounding box center [439, 182] width 45 height 10
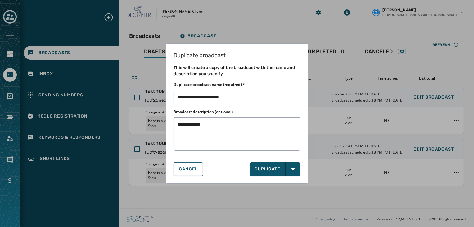
drag, startPoint x: 220, startPoint y: 99, endPoint x: 291, endPoint y: 99, distance: 70.8
click at [291, 99] on input "Duplicate broadcast name (required) *" at bounding box center [237, 96] width 127 height 15
type input "**********"
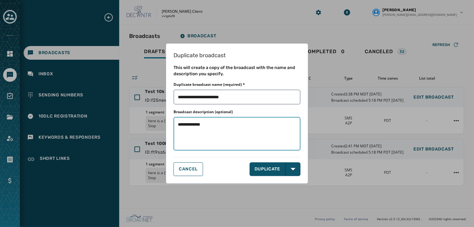
click at [236, 129] on textarea "**********" at bounding box center [237, 133] width 127 height 33
type textarea "**********"
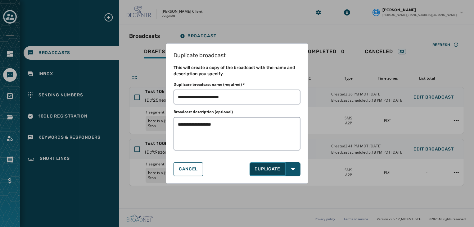
click at [264, 167] on button "DUPLICATE" at bounding box center [268, 169] width 36 height 14
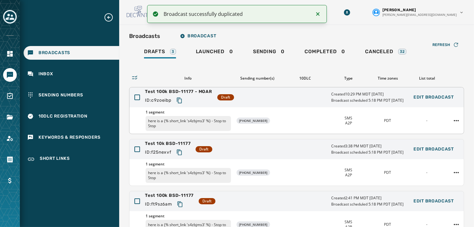
click at [421, 130] on div "1 segment here is a {% short_link 's4zbjms3' %} - Stop to Stop +1 231 290-8929 …" at bounding box center [296, 120] width 334 height 26
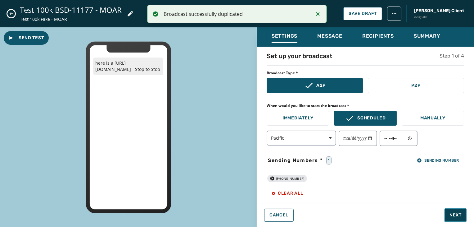
click at [454, 213] on span "Next" at bounding box center [455, 215] width 12 height 6
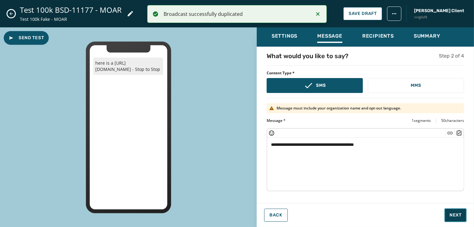
click at [454, 213] on span "Next" at bounding box center [455, 215] width 12 height 6
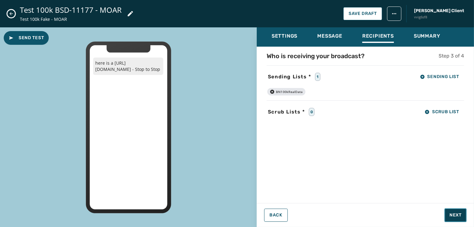
click at [454, 214] on span "Next" at bounding box center [455, 215] width 12 height 6
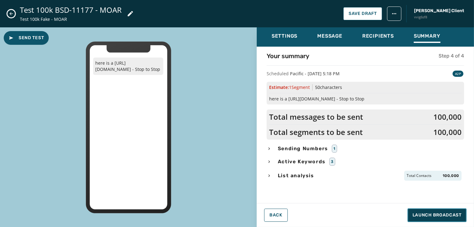
click at [442, 215] on span "Launch Broadcast" at bounding box center [437, 215] width 49 height 6
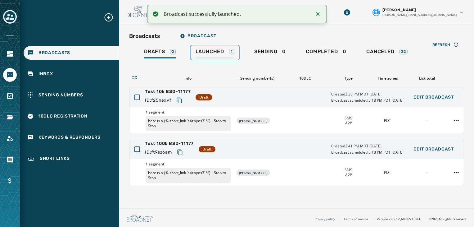
click at [213, 47] on link "Launched 1" at bounding box center [215, 52] width 49 height 14
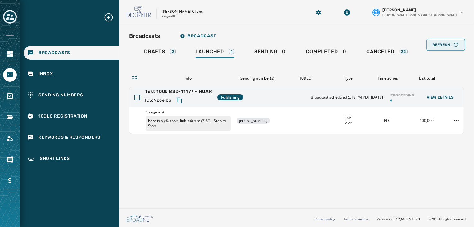
click at [442, 40] on button "Refresh" at bounding box center [445, 45] width 37 height 10
click at [310, 159] on div "Broadcasts Broadcast Drafts 2 Launched 1 Sending 0 Completed 0 Canceled 32 Refr…" at bounding box center [296, 115] width 355 height 181
click at [445, 48] on button "Refresh" at bounding box center [445, 45] width 37 height 10
click at [445, 46] on span "Refresh" at bounding box center [441, 44] width 18 height 5
click at [360, 174] on div "Broadcasts Broadcast Drafts 2 Launched 1 Sending 0 Completed 0 Canceled 32 Refr…" at bounding box center [296, 115] width 355 height 181
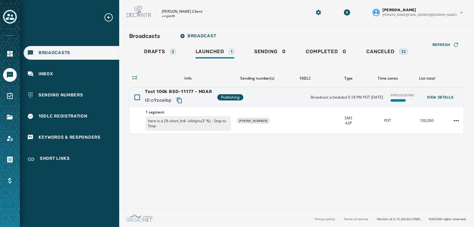
click at [360, 174] on div "Broadcasts Broadcast Drafts 2 Launched 1 Sending 0 Completed 0 Canceled 32 Refr…" at bounding box center [296, 115] width 355 height 181
click at [454, 44] on icon "button" at bounding box center [456, 45] width 6 height 6
click at [459, 38] on div "Broadcasts Broadcast" at bounding box center [296, 36] width 335 height 12
click at [457, 45] on icon "button" at bounding box center [456, 45] width 6 height 6
click at [459, 40] on button "Refresh" at bounding box center [445, 45] width 37 height 10
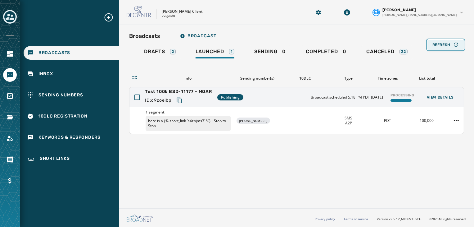
click at [458, 45] on icon "button" at bounding box center [456, 45] width 6 height 6
click at [444, 45] on span "Refresh" at bounding box center [441, 44] width 18 height 5
click at [451, 45] on div "Refresh" at bounding box center [445, 45] width 27 height 6
click at [456, 45] on icon "button" at bounding box center [456, 45] width 6 height 6
click at [447, 43] on span "Refresh" at bounding box center [441, 44] width 18 height 5
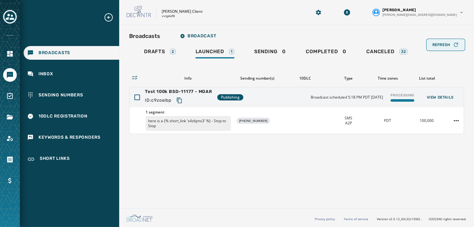
click at [447, 47] on span "Refresh" at bounding box center [441, 44] width 18 height 5
click at [231, 209] on footer "Privacy policy Terms of service Version v2.5.12_60c32c15fd37978ea97d18c88c1d5e6…" at bounding box center [296, 217] width 355 height 19
click at [264, 187] on div "Broadcasts Broadcast Drafts 2 Launched 1 Sending 0 Completed 0 Canceled 32 Refr…" at bounding box center [296, 115] width 355 height 181
click at [391, 172] on div "Broadcasts Broadcast Drafts 2 Launched 1 Sending 0 Completed 0 Canceled 32 Refr…" at bounding box center [296, 115] width 355 height 181
click at [302, 177] on div "Broadcasts Broadcast Drafts 2 Launched 1 Sending 0 Completed 0 Canceled 32 Refr…" at bounding box center [296, 115] width 355 height 181
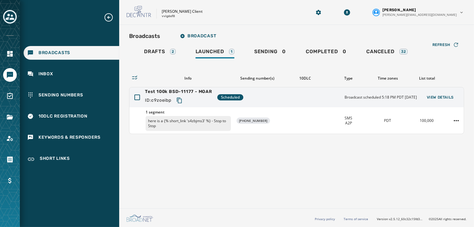
click at [260, 178] on div "Broadcasts Broadcast Drafts 2 Launched 1 Sending 0 Completed 0 Canceled 32 Refr…" at bounding box center [296, 115] width 355 height 181
click at [404, 97] on span "Broadcast scheduled 5:18 PM PDT [DATE]" at bounding box center [381, 97] width 72 height 5
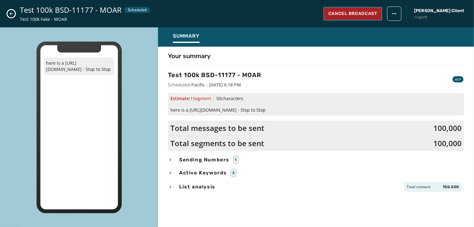
click at [382, 18] on button "Cancel Broadcast" at bounding box center [352, 14] width 59 height 14
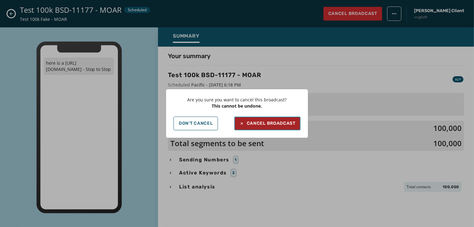
click at [260, 124] on div "Cancel Broadcast" at bounding box center [267, 123] width 56 height 6
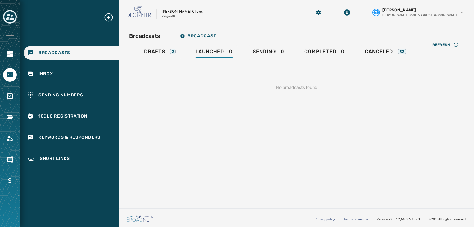
click at [208, 159] on div "Broadcasts Broadcast Drafts 2 Launched 0 Sending 0 Completed 0 Canceled 33 Refr…" at bounding box center [296, 115] width 355 height 181
click at [353, 131] on div "Broadcasts Broadcast Drafts 2 Launched 0 Sending 0 Completed 0 Canceled 33 Refr…" at bounding box center [296, 115] width 355 height 181
click at [154, 50] on span "Drafts" at bounding box center [154, 51] width 21 height 6
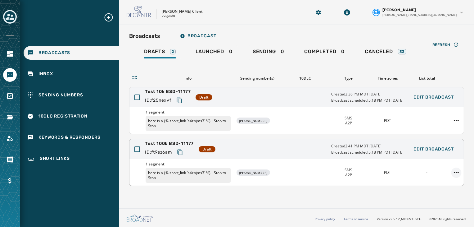
click at [456, 171] on html "Broadcasts Inbox Sending Numbers 10DLC Registration Keywords & Responders Short…" at bounding box center [237, 113] width 474 height 227
click at [437, 181] on div "Duplicate Broadcast" at bounding box center [439, 182] width 45 height 10
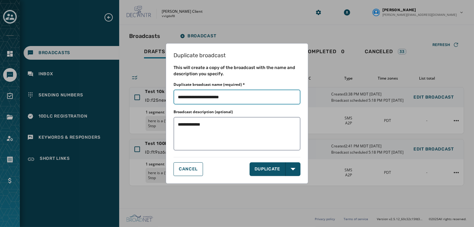
drag, startPoint x: 222, startPoint y: 97, endPoint x: 370, endPoint y: 92, distance: 148.1
click at [328, 91] on div "**********" at bounding box center [237, 113] width 474 height 227
type input "**********"
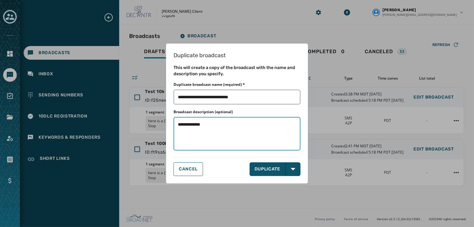
click at [220, 131] on textarea "**********" at bounding box center [237, 133] width 127 height 33
click at [230, 134] on textarea "**********" at bounding box center [237, 133] width 127 height 33
type textarea "**********"
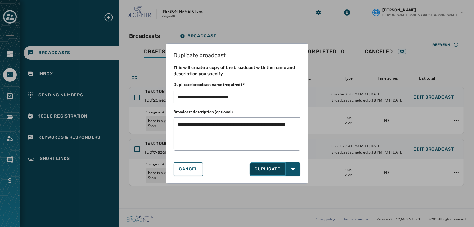
click at [265, 165] on button "DUPLICATE" at bounding box center [268, 169] width 36 height 14
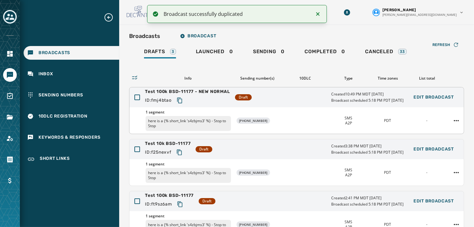
click at [207, 93] on span "Test 100k BSD-11177 - NEW NORMAL" at bounding box center [187, 91] width 85 height 6
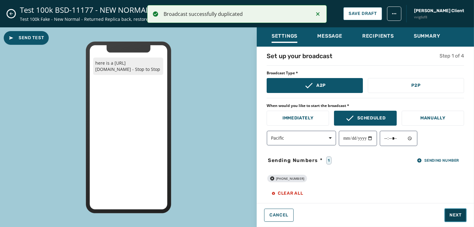
click at [453, 213] on span "Next" at bounding box center [455, 215] width 12 height 6
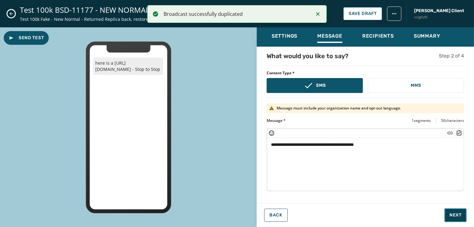
click at [453, 213] on span "Next" at bounding box center [455, 215] width 12 height 6
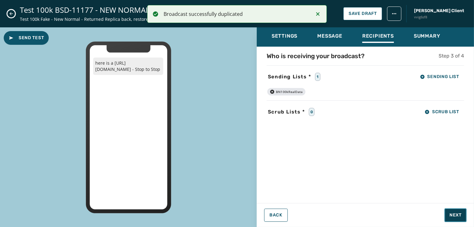
click at [453, 213] on span "Next" at bounding box center [455, 215] width 12 height 6
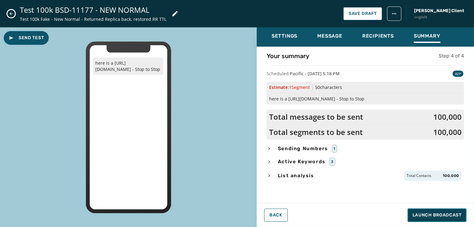
click at [436, 217] on span "Launch Broadcast" at bounding box center [437, 215] width 49 height 6
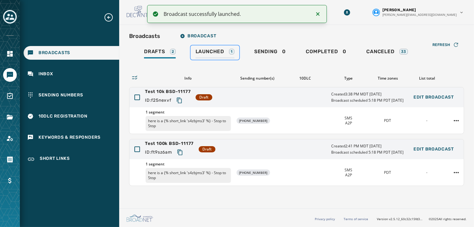
click at [211, 50] on span "Launched" at bounding box center [210, 51] width 29 height 6
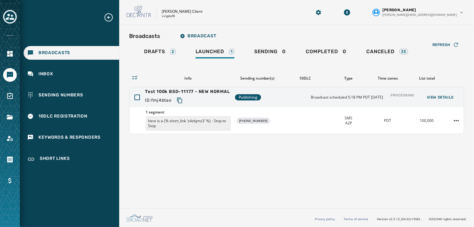
click at [303, 154] on div "Broadcasts Broadcast Drafts 2 Launched 1 Sending 0 Completed 0 Canceled 33 Refr…" at bounding box center [296, 115] width 355 height 181
click at [398, 148] on div "Broadcasts Broadcast Drafts 2 Launched 1 Sending 0 Completed 0 Canceled 33 Refr…" at bounding box center [296, 115] width 355 height 181
click at [400, 164] on div "Broadcasts Broadcast Drafts 2 Launched 1 Sending 0 Completed 0 Canceled 33 Refr…" at bounding box center [296, 115] width 355 height 181
click at [448, 46] on span "Refresh" at bounding box center [441, 44] width 18 height 5
click at [327, 172] on div "Broadcasts Broadcast Drafts 2 Launched 1 Sending 0 Completed 0 Canceled 33 Refr…" at bounding box center [296, 115] width 355 height 181
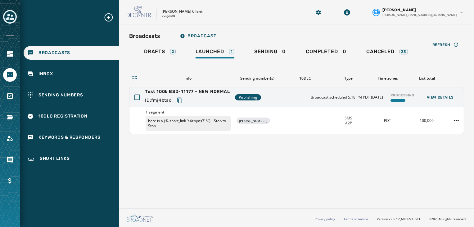
click at [327, 172] on div "Broadcasts Broadcast Drafts 2 Launched 1 Sending 0 Completed 0 Canceled 33 Refr…" at bounding box center [296, 115] width 355 height 181
click at [316, 166] on div "Broadcasts Broadcast Drafts 2 Launched 1 Sending 0 Completed 0 Canceled 33 Refr…" at bounding box center [296, 115] width 355 height 181
click at [294, 169] on div "Broadcasts Broadcast Drafts 2 Launched 1 Sending 0 Completed 0 Canceled 33 Refr…" at bounding box center [296, 115] width 355 height 181
click at [161, 149] on div "Broadcasts Broadcast Drafts 2 Launched 1 Sending 0 Completed 0 Canceled 33 Refr…" at bounding box center [296, 115] width 355 height 181
click at [165, 147] on div "Broadcasts Broadcast Drafts 2 Launched 1 Sending 0 Completed 0 Canceled 33 Refr…" at bounding box center [296, 115] width 355 height 181
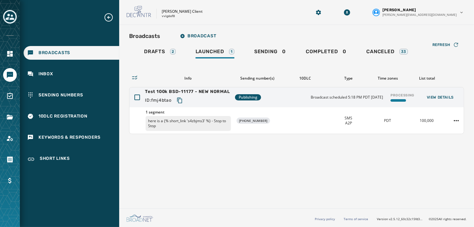
click at [168, 145] on div "Broadcasts Broadcast Drafts 2 Launched 1 Sending 0 Completed 0 Canceled 33 Refr…" at bounding box center [296, 115] width 355 height 181
click at [322, 176] on div "Broadcasts Broadcast Drafts 2 Launched 1 Sending 0 Completed 0 Canceled 33 Refr…" at bounding box center [296, 115] width 355 height 181
click at [322, 179] on div "Broadcasts Broadcast Drafts 2 Launched 1 Sending 0 Completed 0 Canceled 33 Refr…" at bounding box center [296, 115] width 355 height 181
click at [323, 180] on div "Broadcasts Broadcast Drafts 2 Launched 1 Sending 0 Completed 0 Canceled 33 Refr…" at bounding box center [296, 115] width 355 height 181
click at [350, 171] on div "Broadcasts Broadcast Drafts 2 Launched 1 Sending 0 Completed 0 Canceled 33 Refr…" at bounding box center [296, 115] width 355 height 181
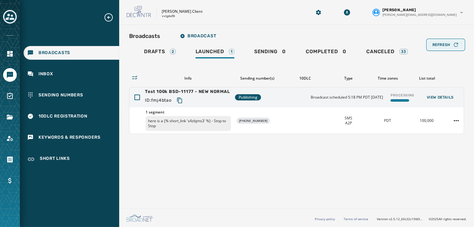
click at [457, 49] on button "Refresh" at bounding box center [445, 45] width 37 height 10
click at [454, 47] on icon "button" at bounding box center [456, 45] width 6 height 6
click at [448, 42] on div "Refresh" at bounding box center [445, 45] width 27 height 6
click at [443, 46] on span "Refresh" at bounding box center [441, 44] width 18 height 5
click at [441, 45] on span "Refresh" at bounding box center [441, 44] width 18 height 5
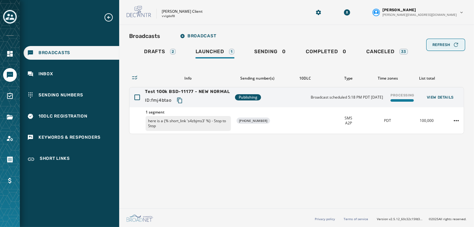
click at [454, 46] on icon "button" at bounding box center [456, 45] width 6 height 6
click at [445, 44] on span "Refresh" at bounding box center [441, 44] width 18 height 5
click at [448, 49] on button "Refresh" at bounding box center [445, 45] width 37 height 10
click at [446, 43] on span "Refresh" at bounding box center [441, 44] width 18 height 5
click at [450, 40] on button "Refresh" at bounding box center [445, 45] width 37 height 10
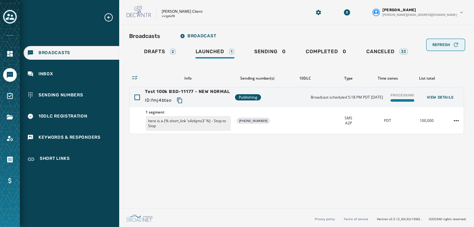
click at [449, 43] on span "Refresh" at bounding box center [441, 44] width 18 height 5
click at [447, 48] on button "Refresh" at bounding box center [445, 45] width 37 height 10
click at [458, 43] on icon "button" at bounding box center [456, 45] width 6 height 6
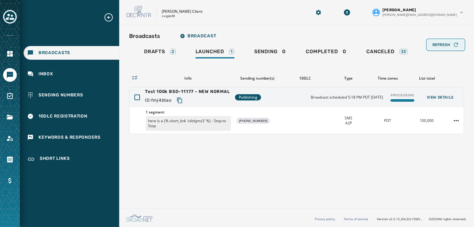
click at [438, 40] on button "Refresh" at bounding box center [445, 45] width 37 height 10
click at [404, 97] on div "Processing" at bounding box center [402, 97] width 29 height 14
click at [220, 51] on span "Launched" at bounding box center [210, 51] width 29 height 6
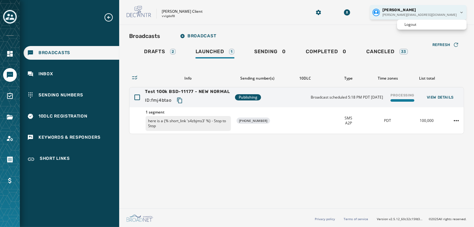
click at [440, 14] on html "Broadcasts Inbox Sending Numbers 10DLC Registration Keywords & Responders Short…" at bounding box center [237, 113] width 474 height 227
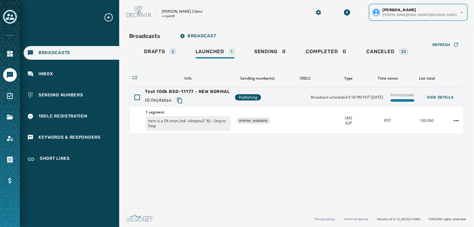
click at [440, 9] on html "Broadcasts Inbox Sending Numbers 10DLC Registration Keywords & Responders Short…" at bounding box center [237, 113] width 474 height 227
click at [407, 176] on div "Broadcasts Broadcast Drafts 2 Launched 1 Sending 0 Completed 0 Canceled 33 Refr…" at bounding box center [296, 115] width 355 height 181
click at [218, 183] on div "Broadcasts Broadcast Drafts 2 Launched 1 Sending 0 Completed 0 Canceled 33 Refr…" at bounding box center [296, 115] width 355 height 181
click at [309, 168] on div "Broadcasts Broadcast Drafts 2 Launched 1 Sending 0 Completed 0 Canceled 33 Refr…" at bounding box center [296, 115] width 355 height 181
click at [371, 169] on div "Broadcasts Broadcast Drafts 2 Launched 1 Sending 0 Completed 0 Canceled 33 Refr…" at bounding box center [296, 115] width 355 height 181
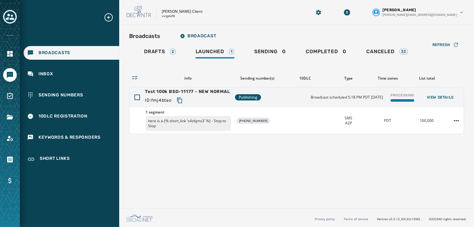
click at [226, 17] on div "Jeffs Client vvig6sf8" at bounding box center [211, 12] width 169 height 13
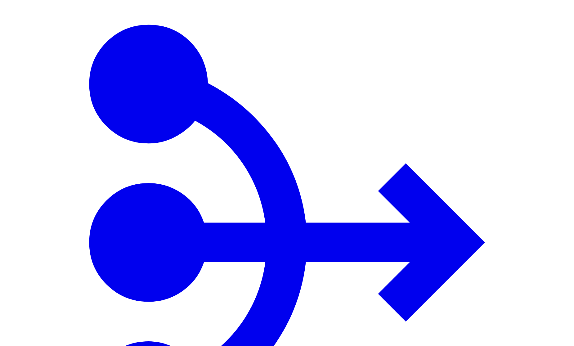
scroll to position [992, 0]
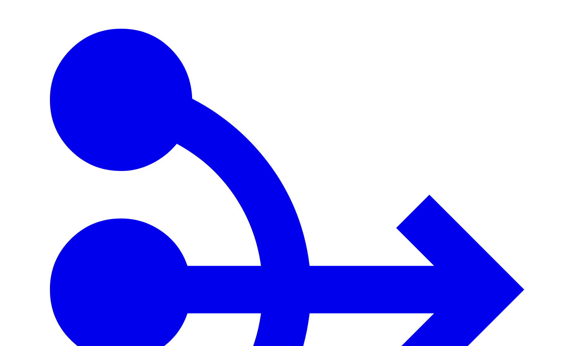
drag, startPoint x: 467, startPoint y: 337, endPoint x: 467, endPoint y: 330, distance: 6.9
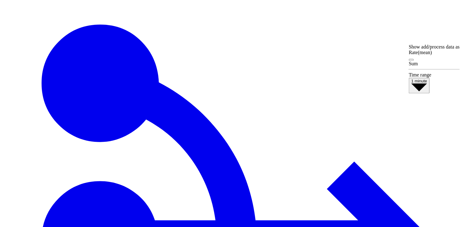
click at [423, 79] on button "1 minute" at bounding box center [419, 86] width 21 height 16
click at [422, 126] on span "1 hour" at bounding box center [415, 123] width 13 height 5
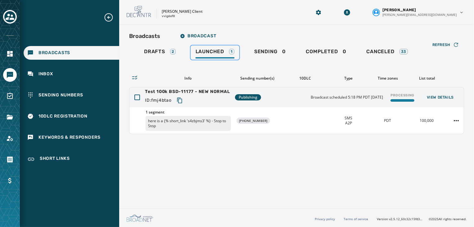
click at [223, 53] on span "Launched" at bounding box center [210, 51] width 29 height 6
click at [405, 114] on div "1 segment here is a {% short_link 's4zbjms3' %} - Stop to Stop [PHONE_NUMBER] S…" at bounding box center [296, 120] width 334 height 26
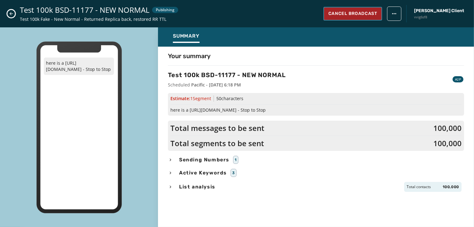
click at [377, 11] on span "Cancel Broadcast" at bounding box center [352, 14] width 49 height 6
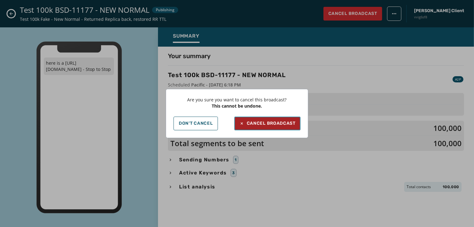
click at [257, 123] on div "Cancel Broadcast" at bounding box center [267, 123] width 56 height 6
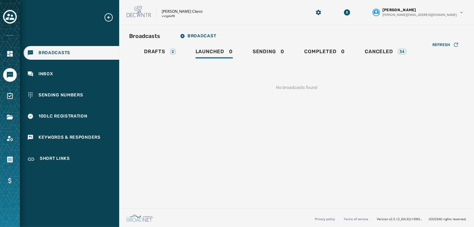
click at [227, 100] on div "No broadcasts found" at bounding box center [296, 87] width 335 height 26
